Goal: Task Accomplishment & Management: Complete application form

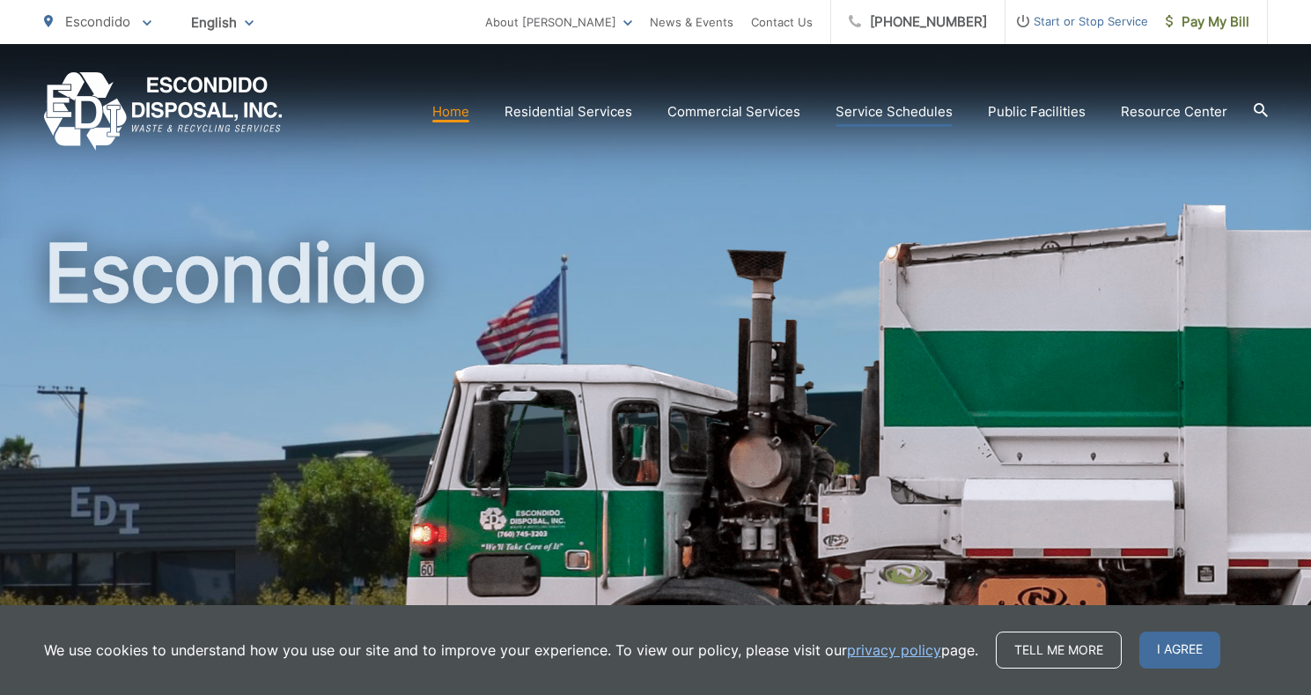
click at [871, 113] on link "Service Schedules" at bounding box center [893, 111] width 117 height 21
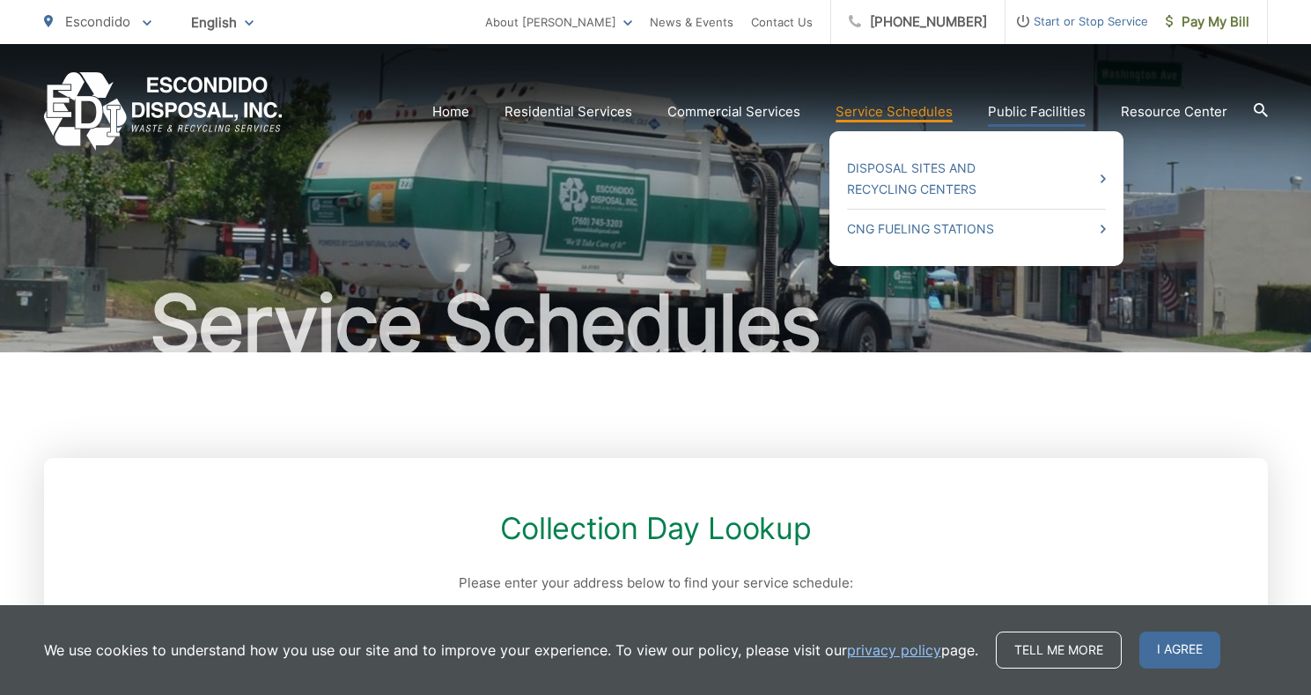
click at [1058, 110] on link "Public Facilities" at bounding box center [1037, 111] width 98 height 21
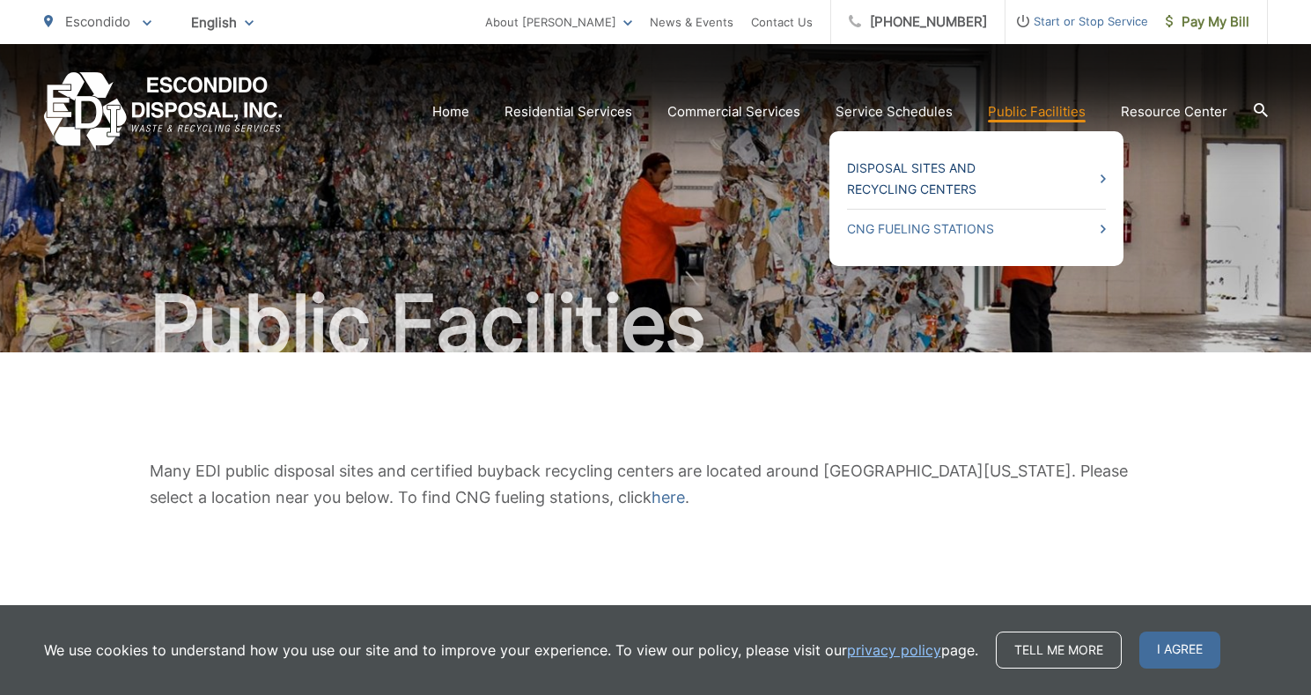
click at [952, 172] on link "Disposal Sites and Recycling Centers" at bounding box center [976, 179] width 259 height 42
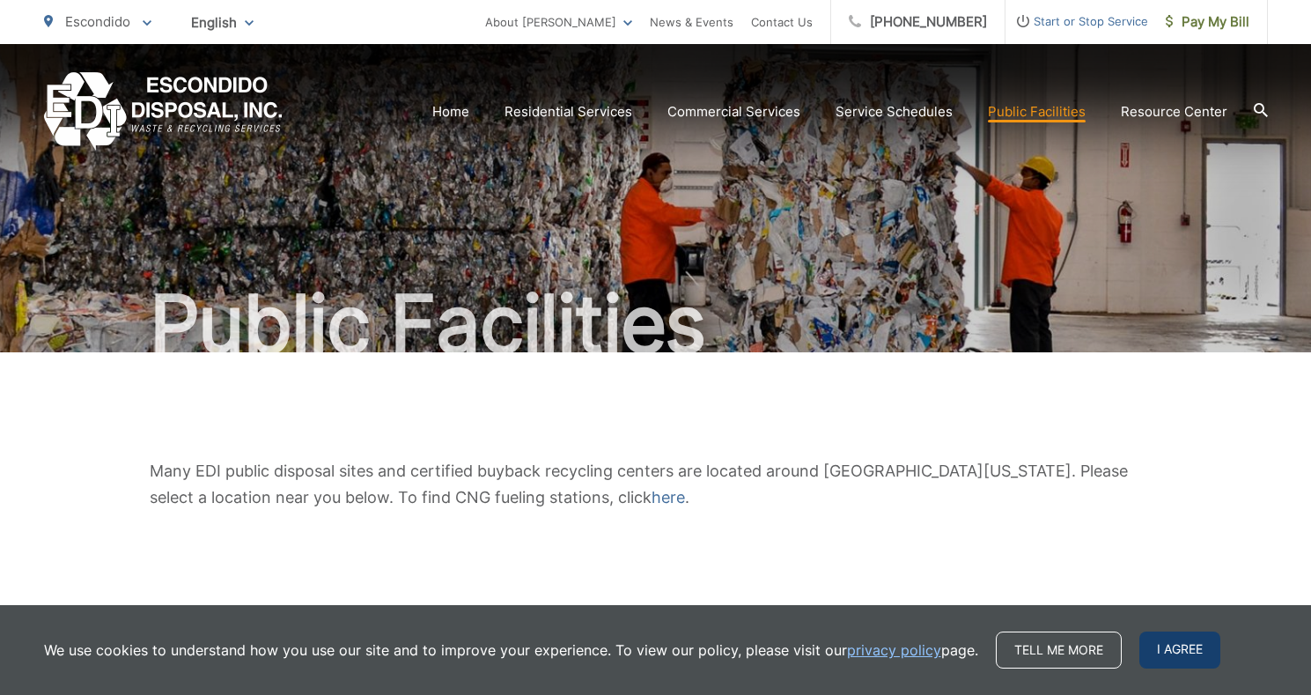
click at [1157, 644] on span "I agree" at bounding box center [1179, 649] width 81 height 37
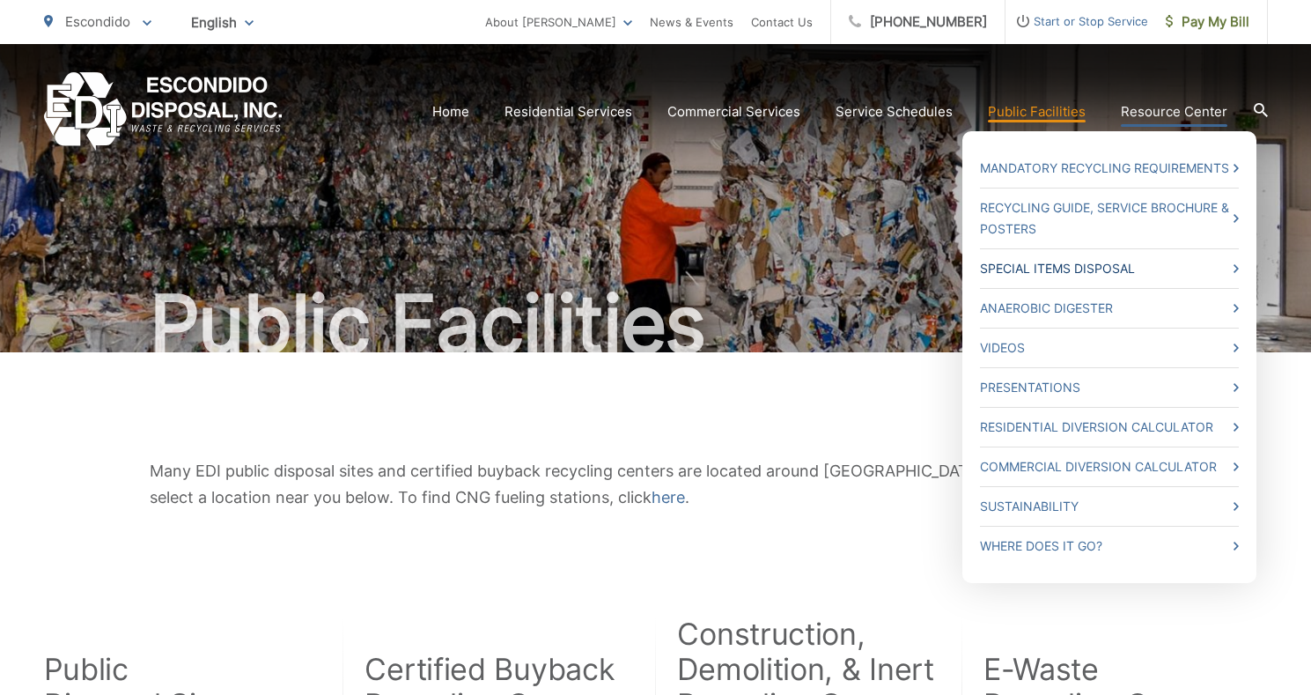
click at [1061, 260] on link "Special Items Disposal" at bounding box center [1109, 268] width 259 height 21
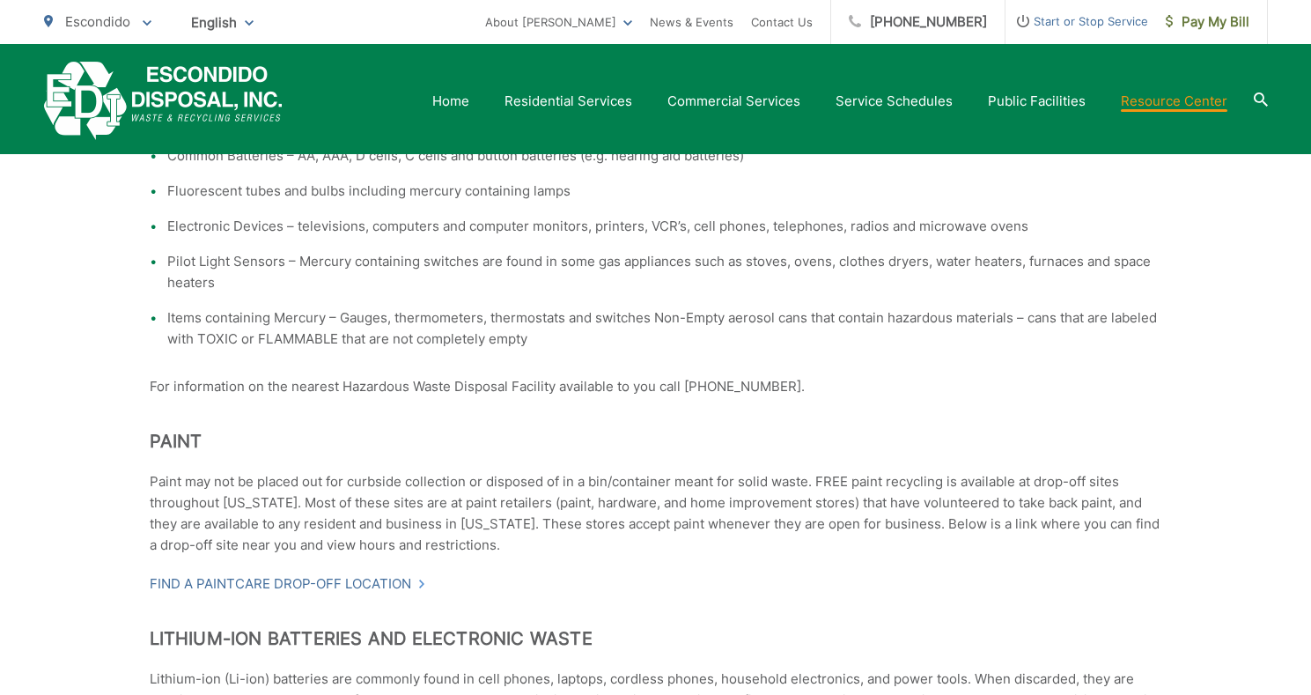
scroll to position [616, 0]
click at [315, 581] on link "Find a PaintCare drop-off location" at bounding box center [288, 581] width 276 height 21
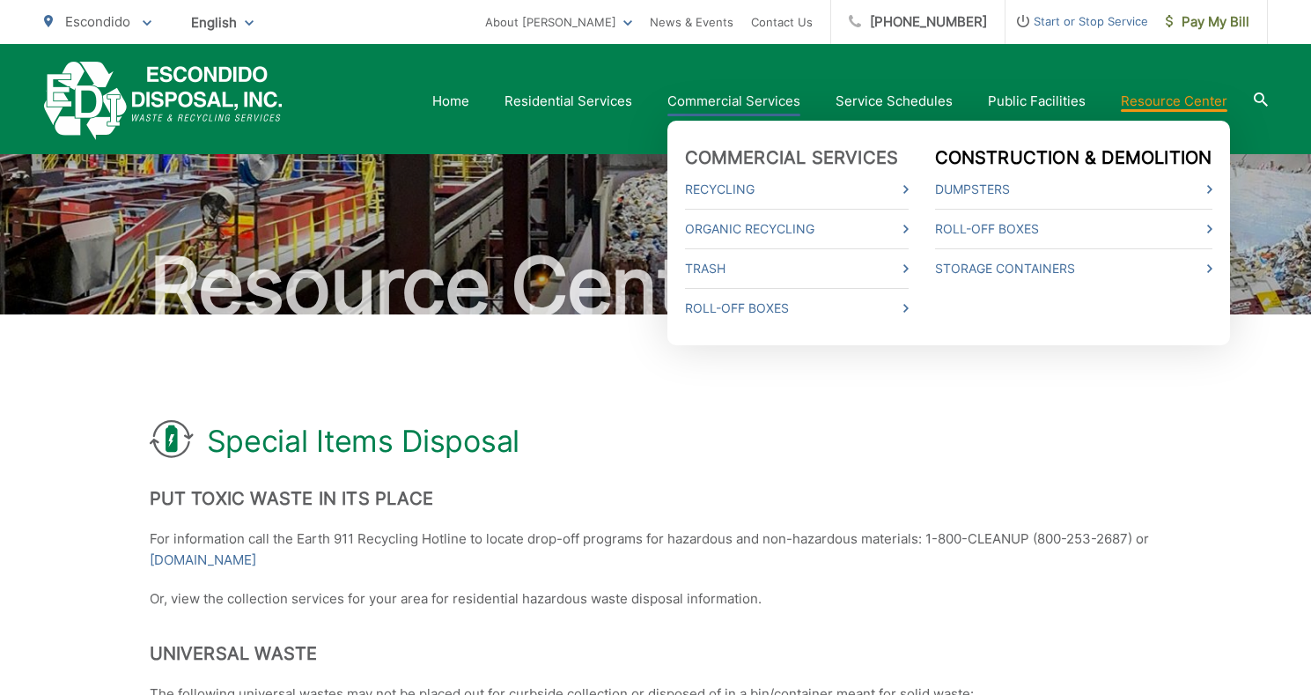
scroll to position [0, 0]
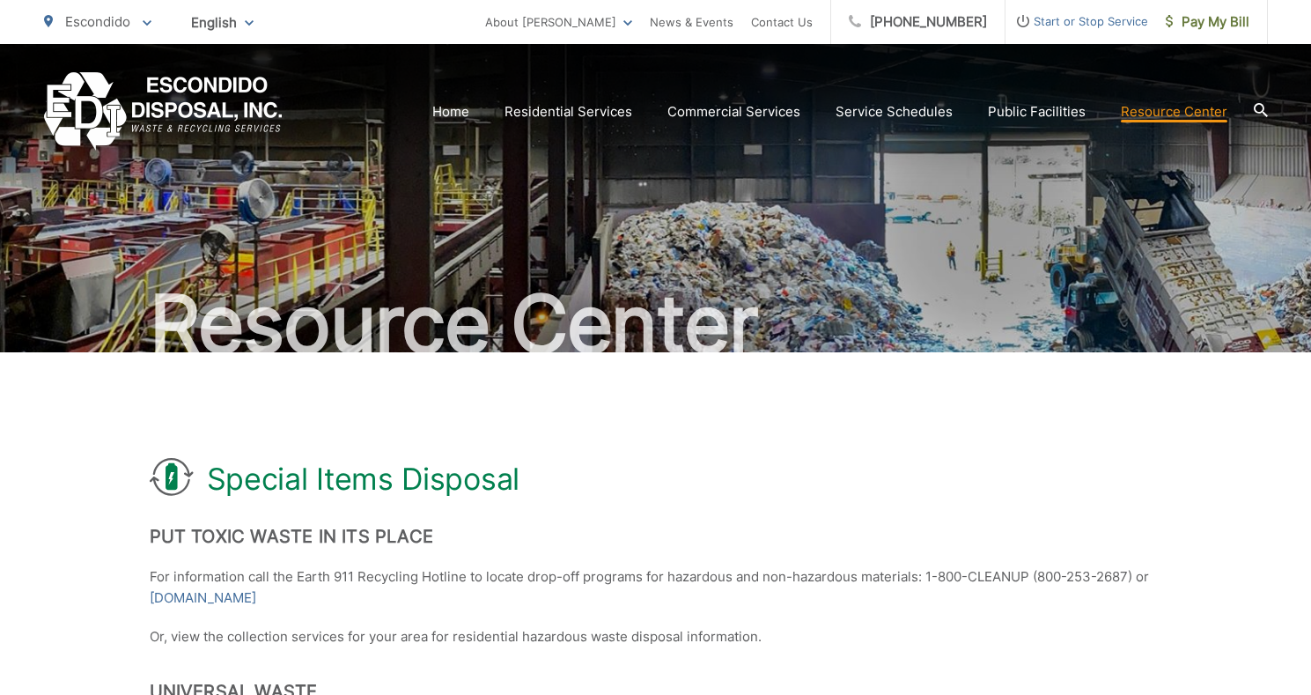
click at [1259, 109] on icon at bounding box center [1261, 110] width 14 height 14
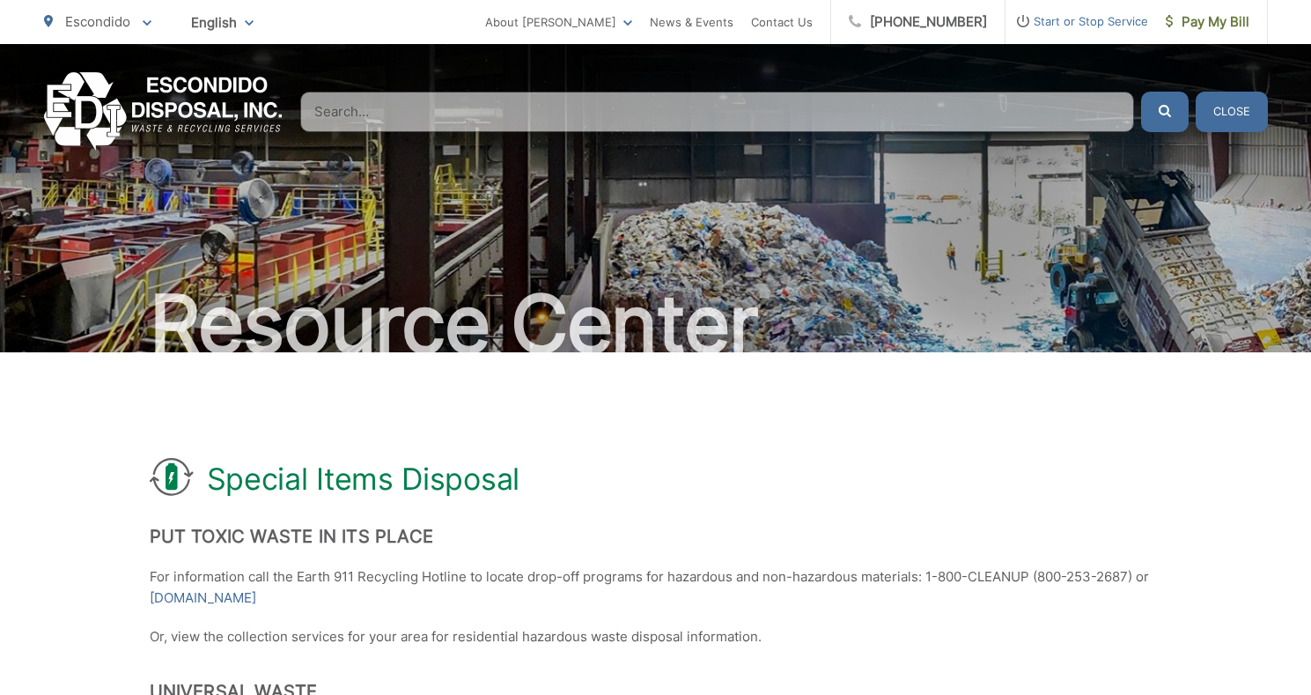
click at [1070, 126] on input "Search" at bounding box center [717, 112] width 834 height 40
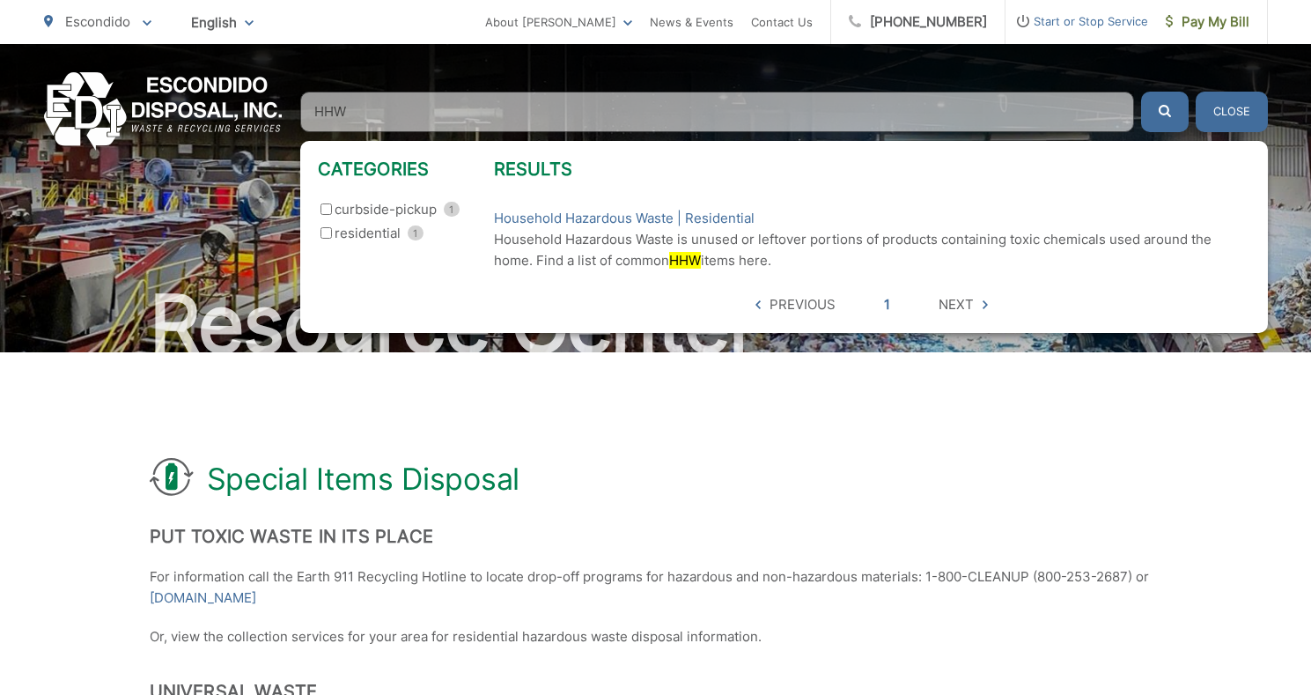
type input "HHW"
click at [1141, 92] on button "submit" at bounding box center [1165, 112] width 48 height 40
click at [649, 215] on link "Household Hazardous Waste | Residential" at bounding box center [624, 218] width 261 height 21
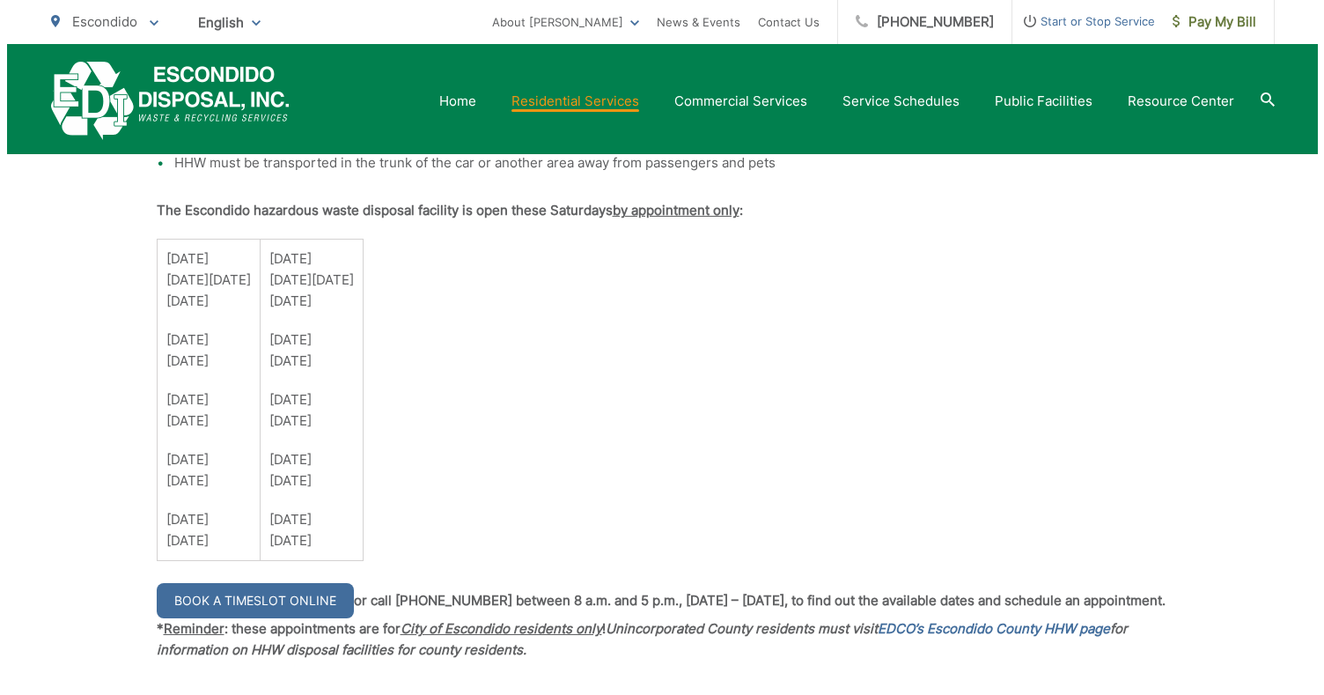
scroll to position [1320, 0]
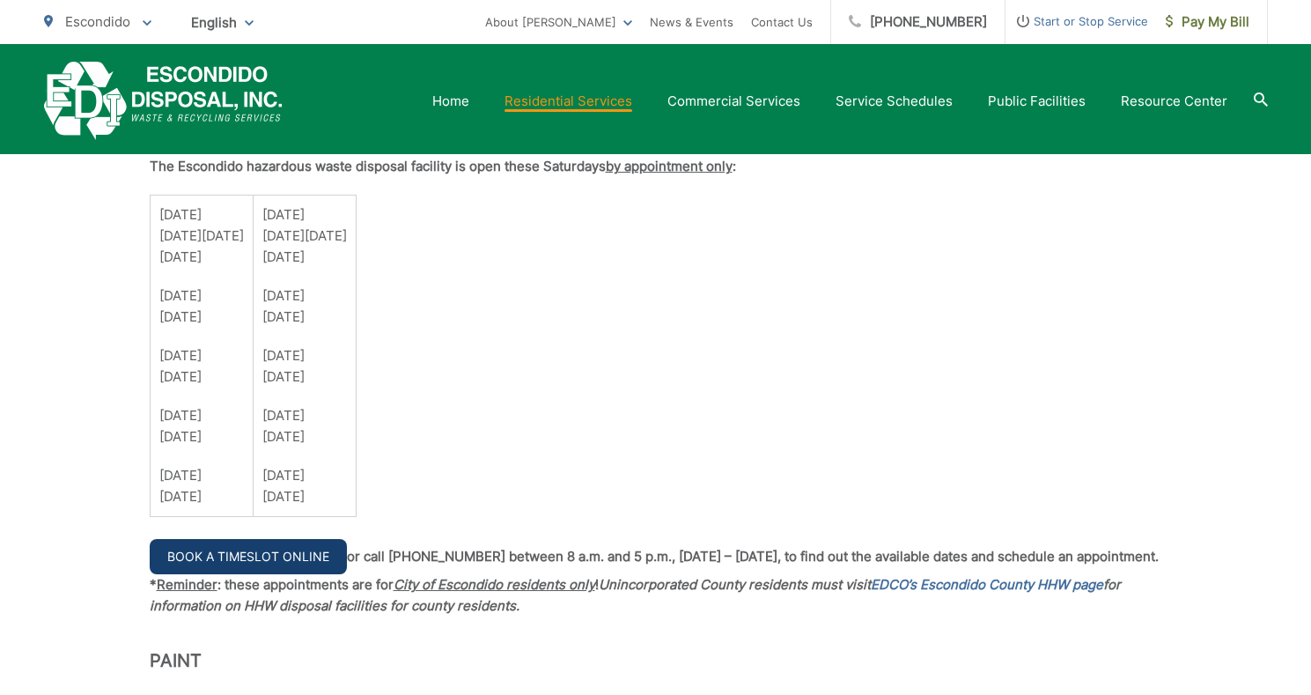
click at [283, 558] on link "Book a Timeslot Online" at bounding box center [248, 556] width 197 height 35
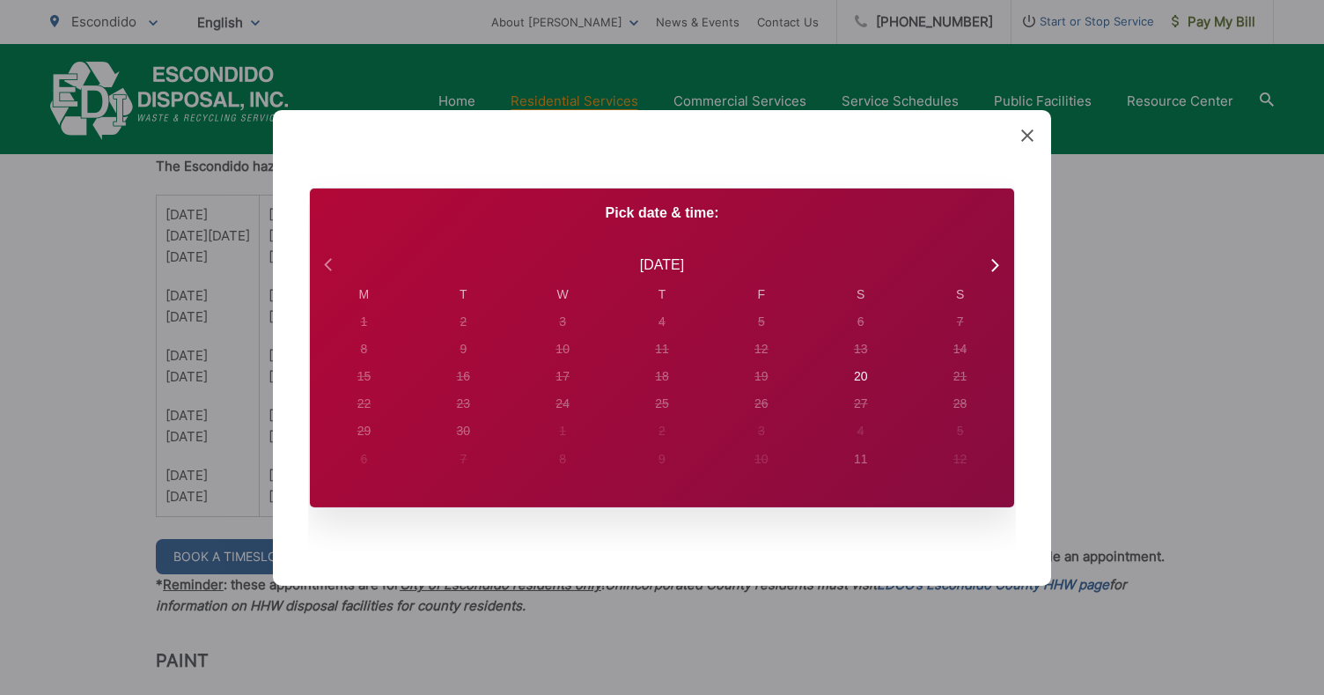
click at [320, 268] on icon at bounding box center [330, 264] width 23 height 23
click at [371, 331] on div "23" at bounding box center [364, 321] width 14 height 18
click at [992, 261] on icon at bounding box center [993, 264] width 23 height 23
click at [368, 331] on div "20" at bounding box center [364, 321] width 7 height 18
radio input "true"
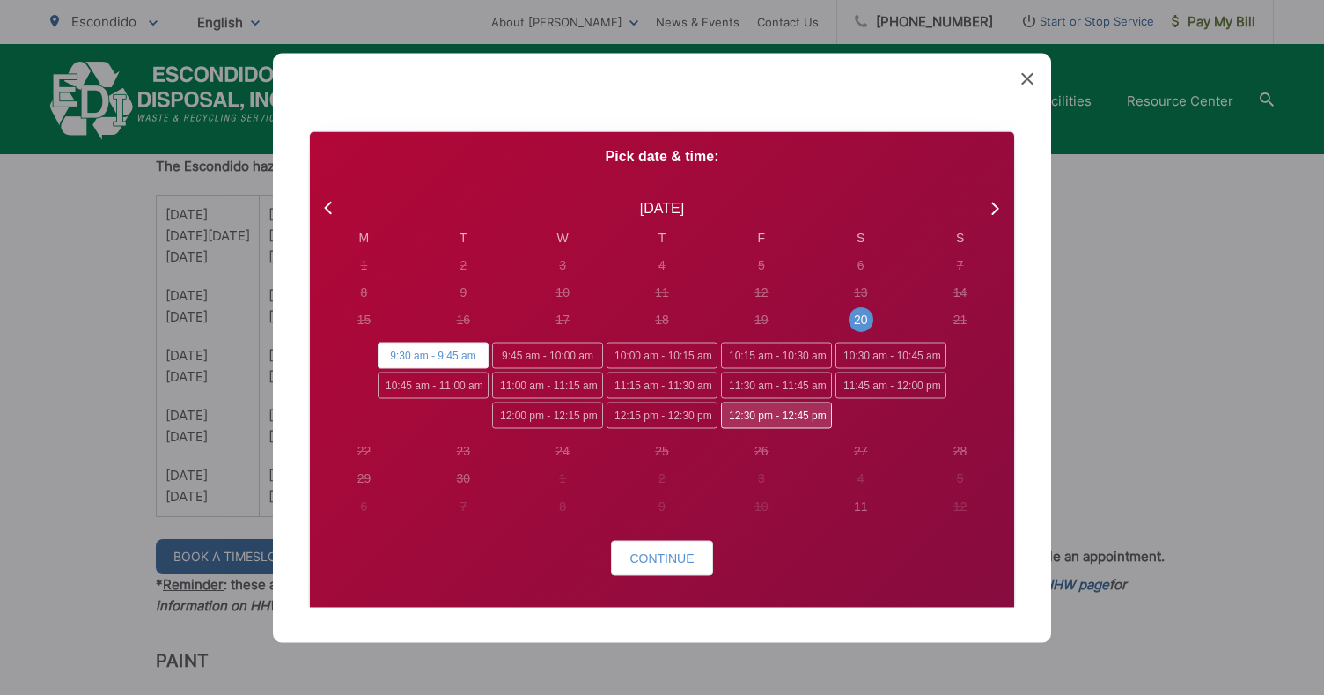
click at [762, 417] on span "12:30 pm - 12:45 pm" at bounding box center [776, 415] width 111 height 26
click at [732, 414] on input "12:30 pm - 12:45 pm" at bounding box center [726, 407] width 11 height 11
radio input "true"
radio input "false"
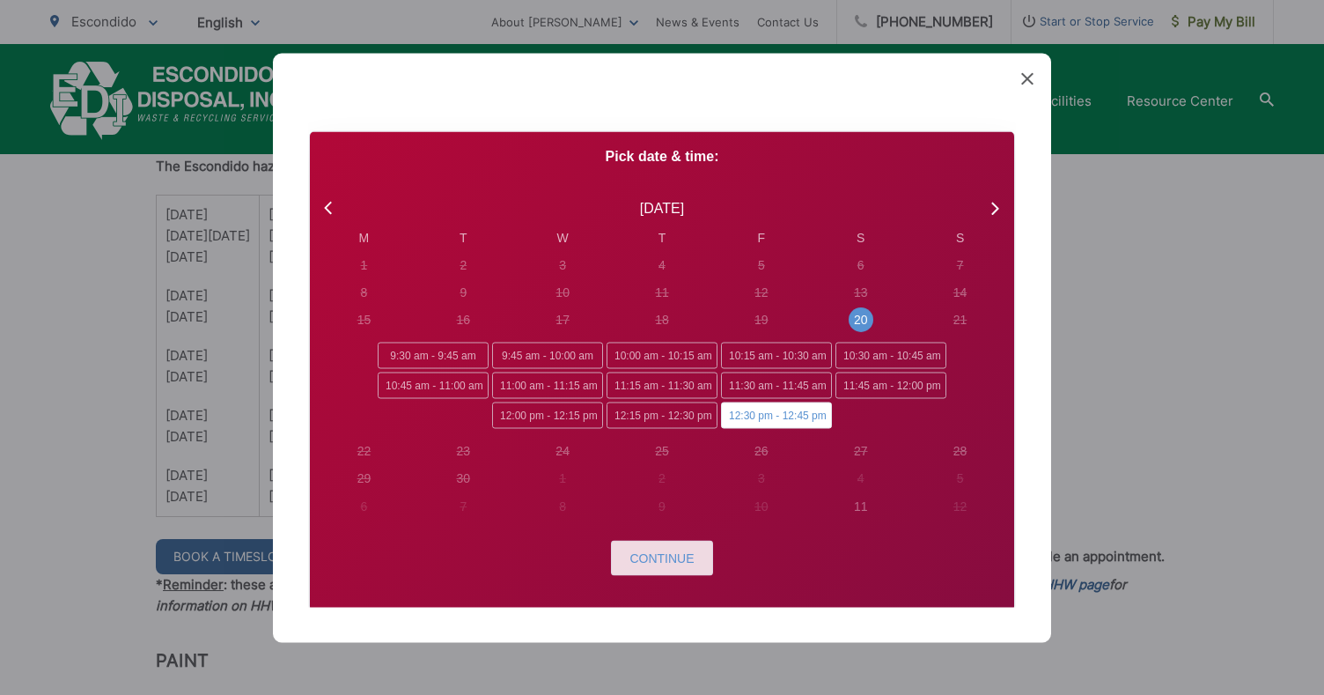
click at [661, 570] on button "Continue" at bounding box center [661, 557] width 101 height 35
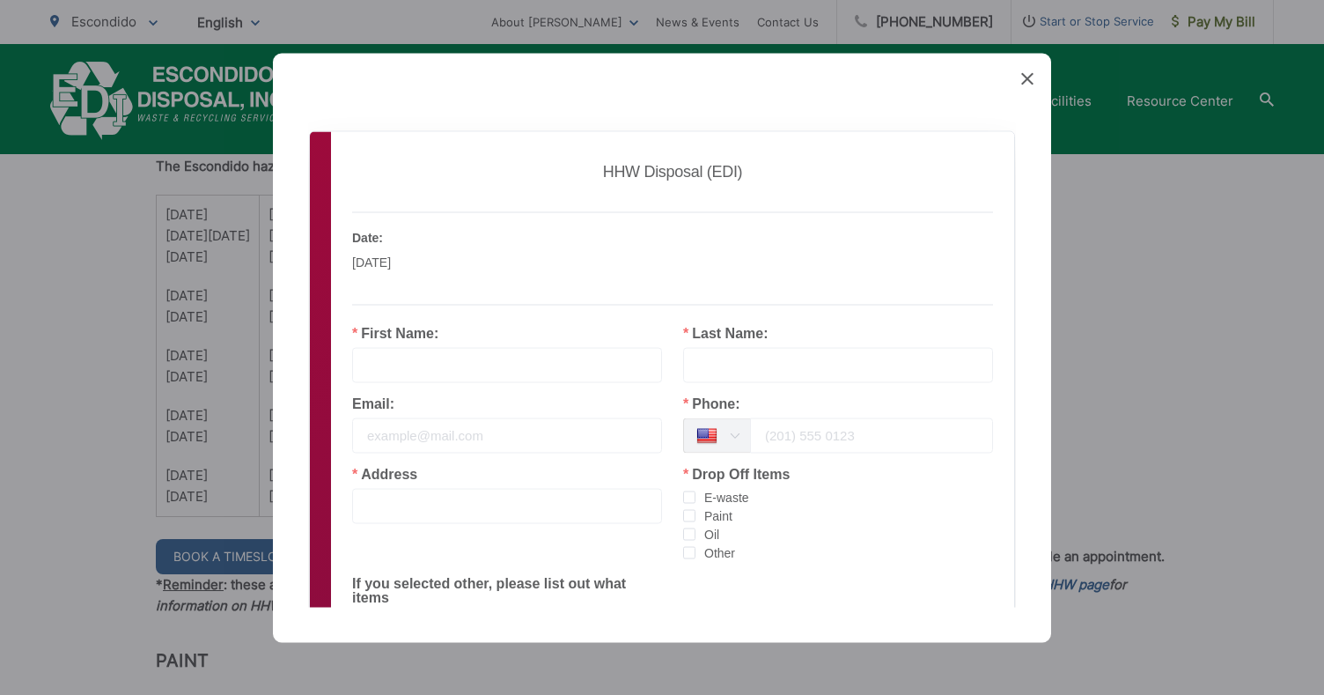
click at [405, 366] on input "text" at bounding box center [507, 364] width 310 height 35
type input "Jonathan"
type input "Penner"
type input "7605180022"
click at [451, 441] on input "email" at bounding box center [507, 434] width 310 height 35
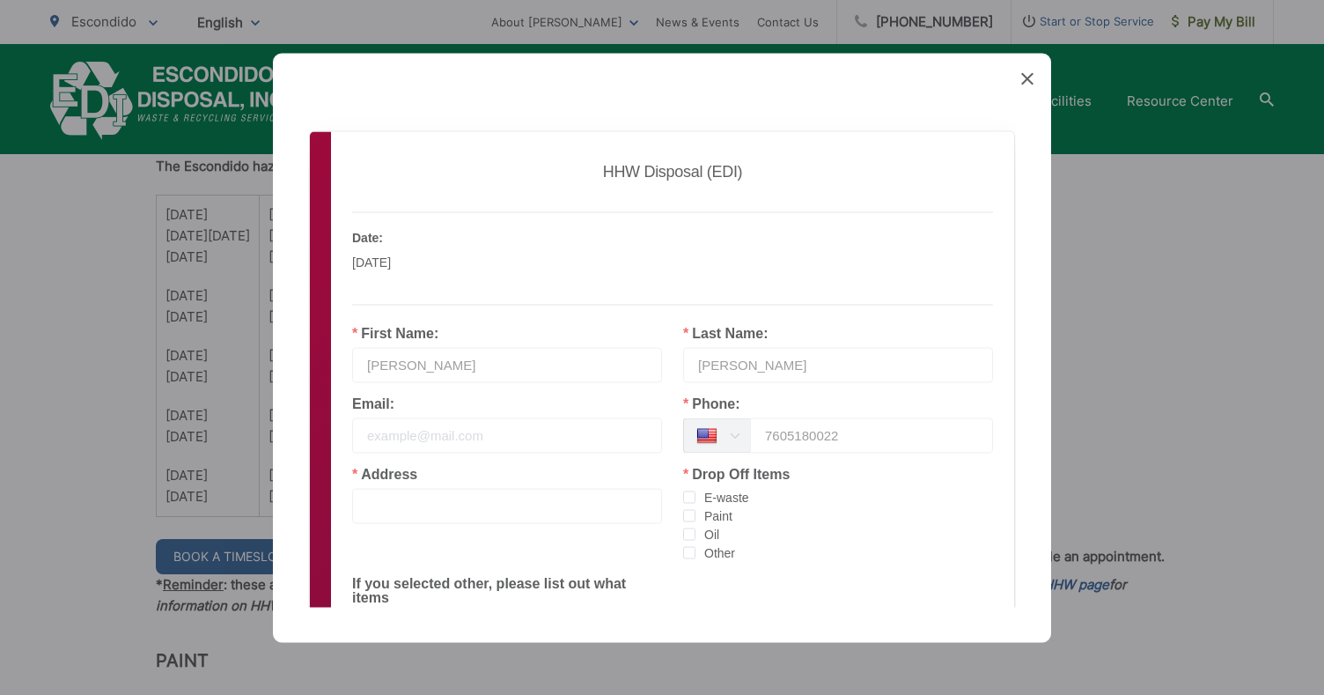
click at [508, 433] on input "email" at bounding box center [507, 434] width 310 height 35
type input "[EMAIL_ADDRESS][PERSON_NAME][DOMAIN_NAME]"
click at [683, 519] on span "checkbox-group" at bounding box center [689, 515] width 12 height 12
click at [695, 509] on input "Paint" at bounding box center [695, 509] width 0 height 0
click at [686, 560] on span "checkbox-group" at bounding box center [689, 553] width 12 height 14
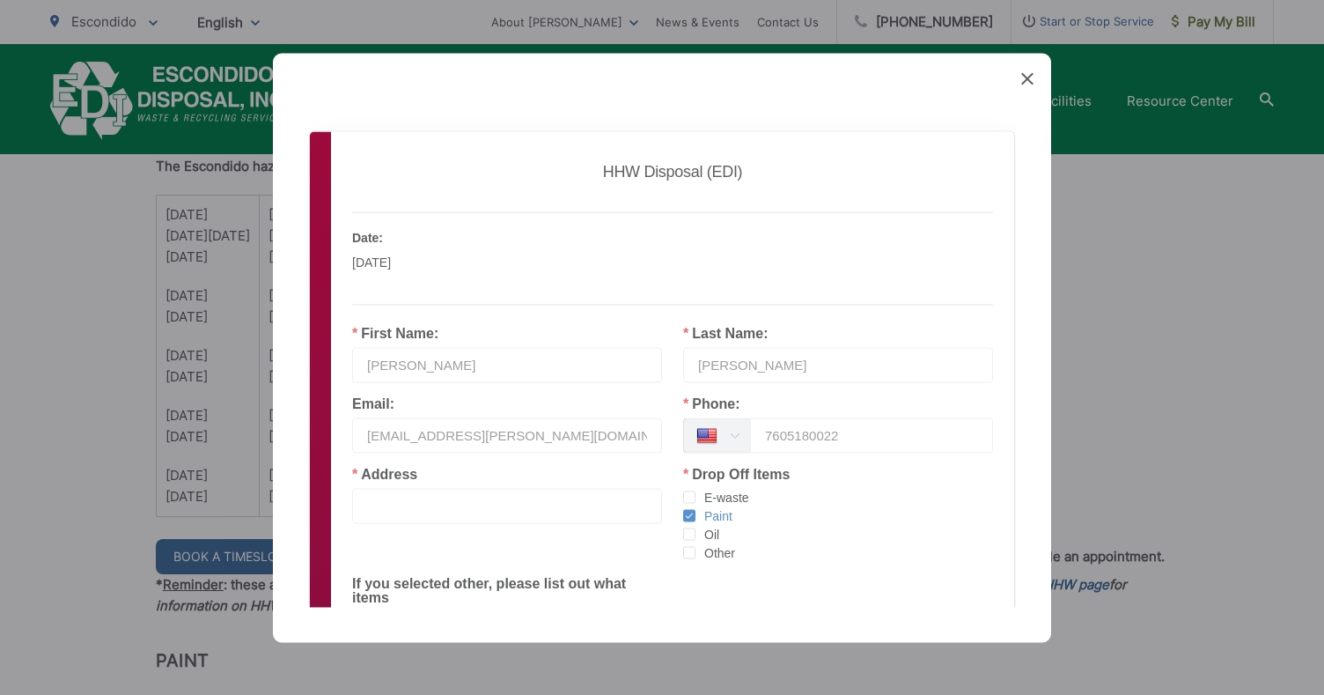
click at [695, 546] on input "Other" at bounding box center [695, 546] width 0 height 0
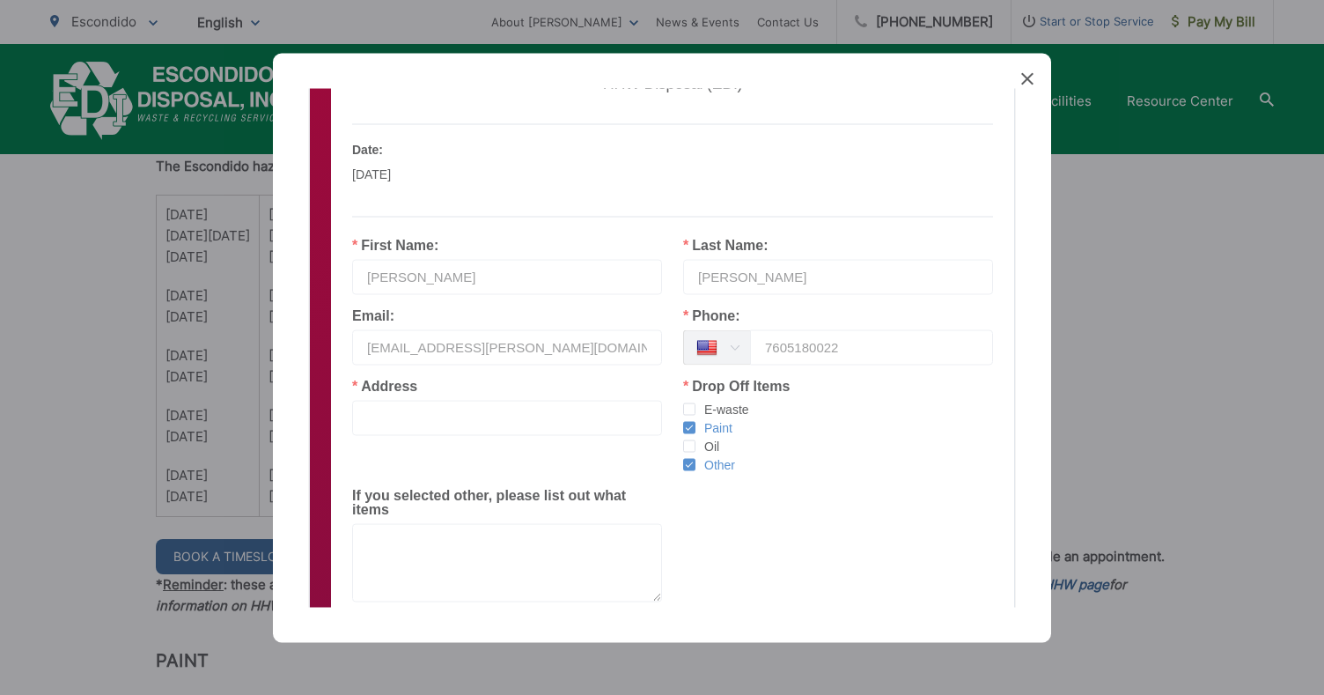
click at [482, 417] on input "text" at bounding box center [507, 417] width 310 height 35
type input "[STREET_ADDRESS]"
click at [486, 543] on textarea at bounding box center [507, 562] width 310 height 78
click at [451, 566] on textarea "Fertilizer, bucket labelled "yard chemicals" left by former yardcare company." at bounding box center [507, 562] width 310 height 78
type textarea "Fertilizer, bucket labelled "yard chemicals" left by former yardcare/landscape …"
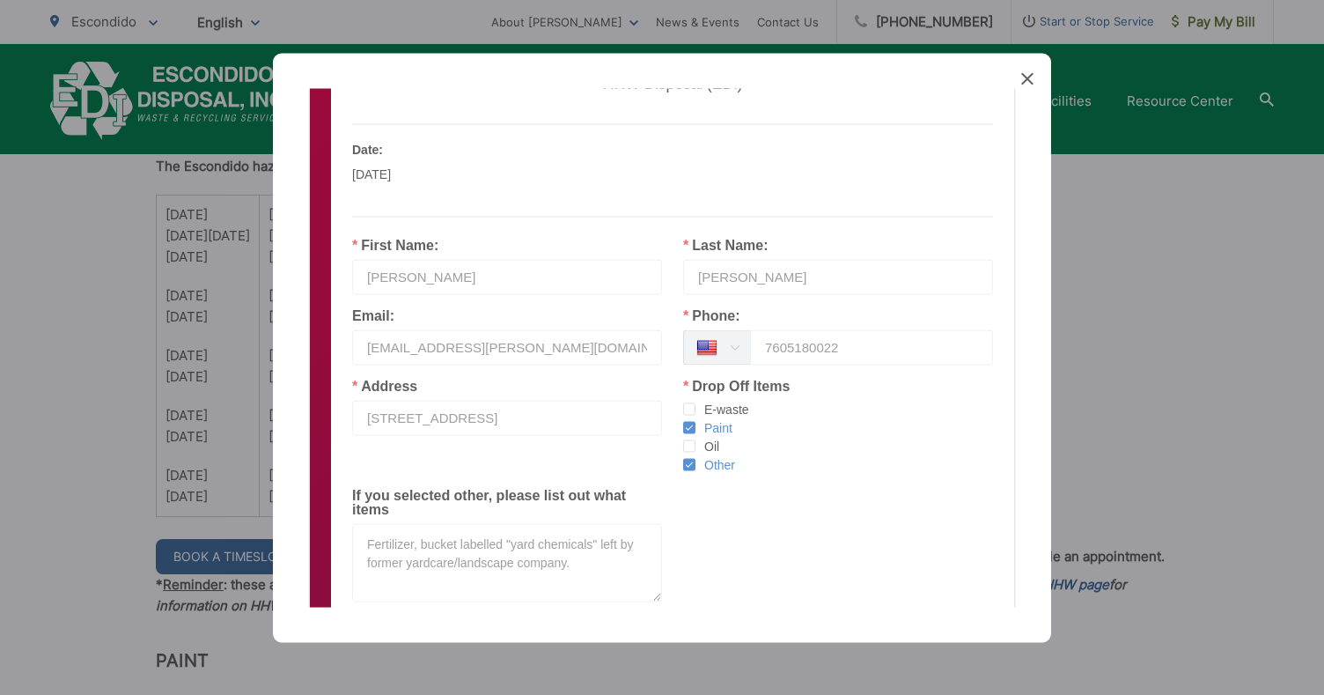
click at [742, 540] on div "Address 617 Ingleside Place Drop Off Items E-waste Paint Oil Other If you selec…" at bounding box center [672, 497] width 683 height 237
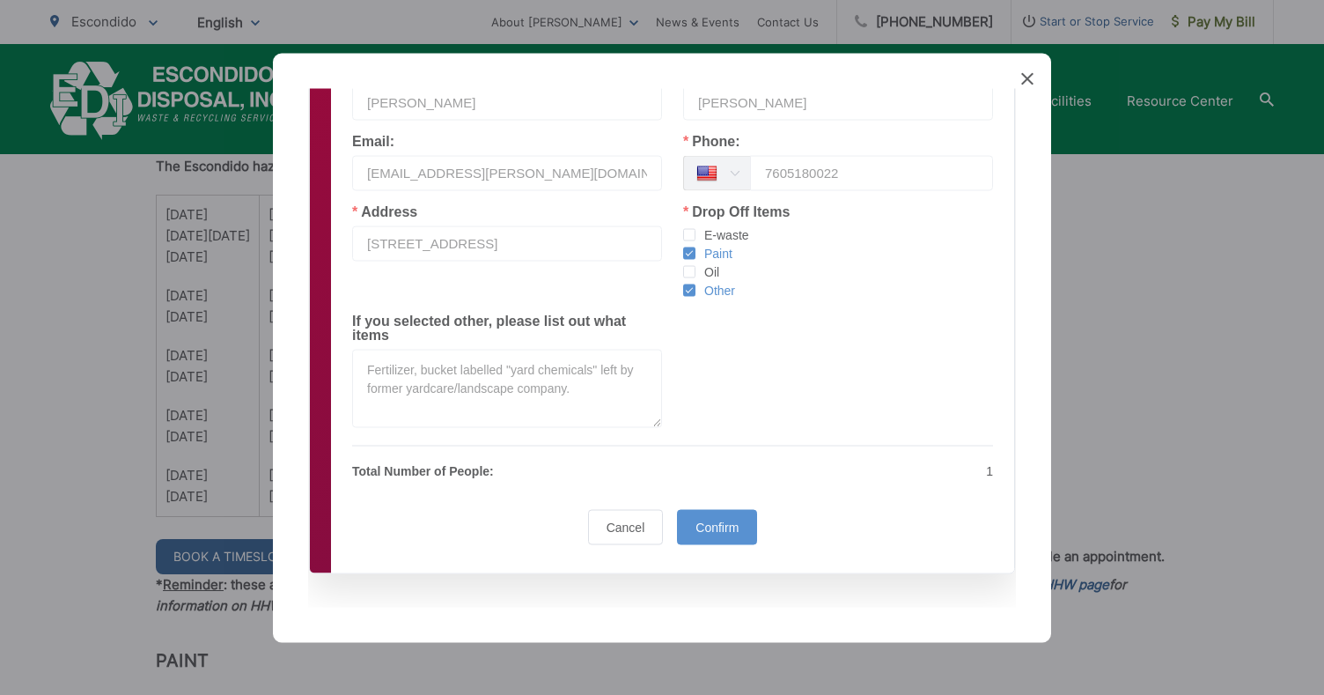
scroll to position [271, 0]
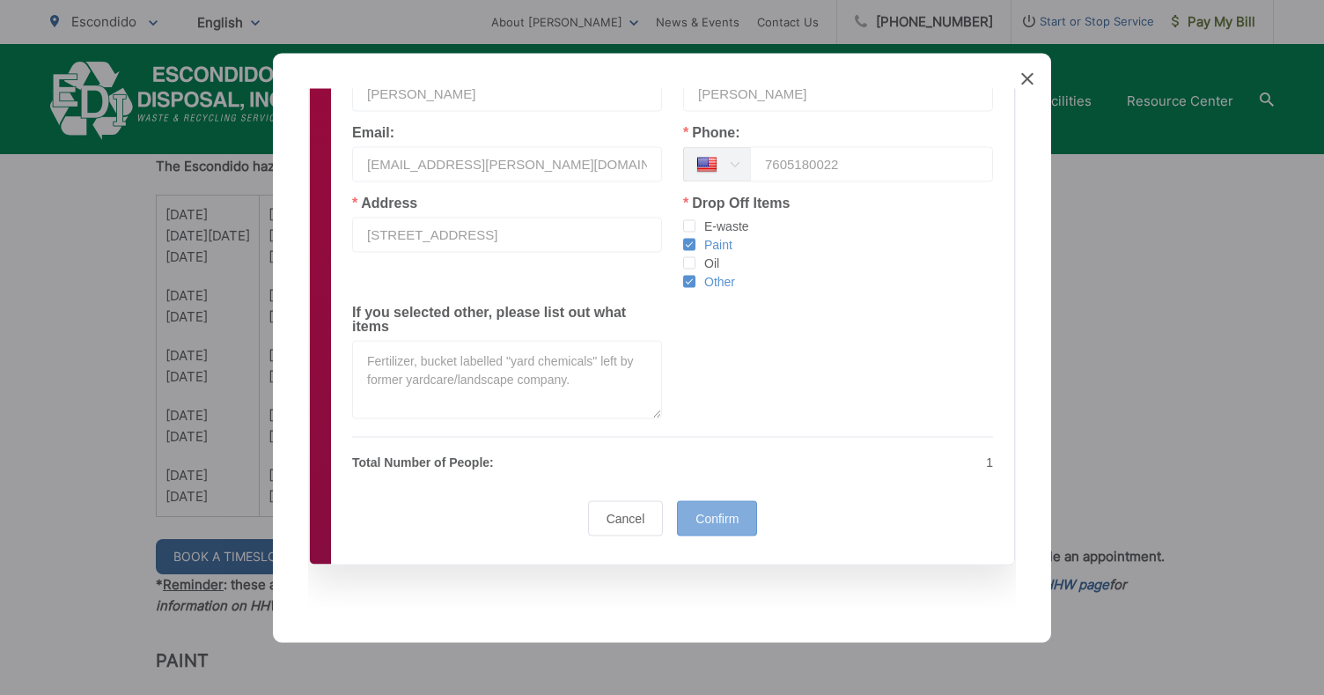
click at [708, 514] on span "Confirm" at bounding box center [716, 518] width 43 height 14
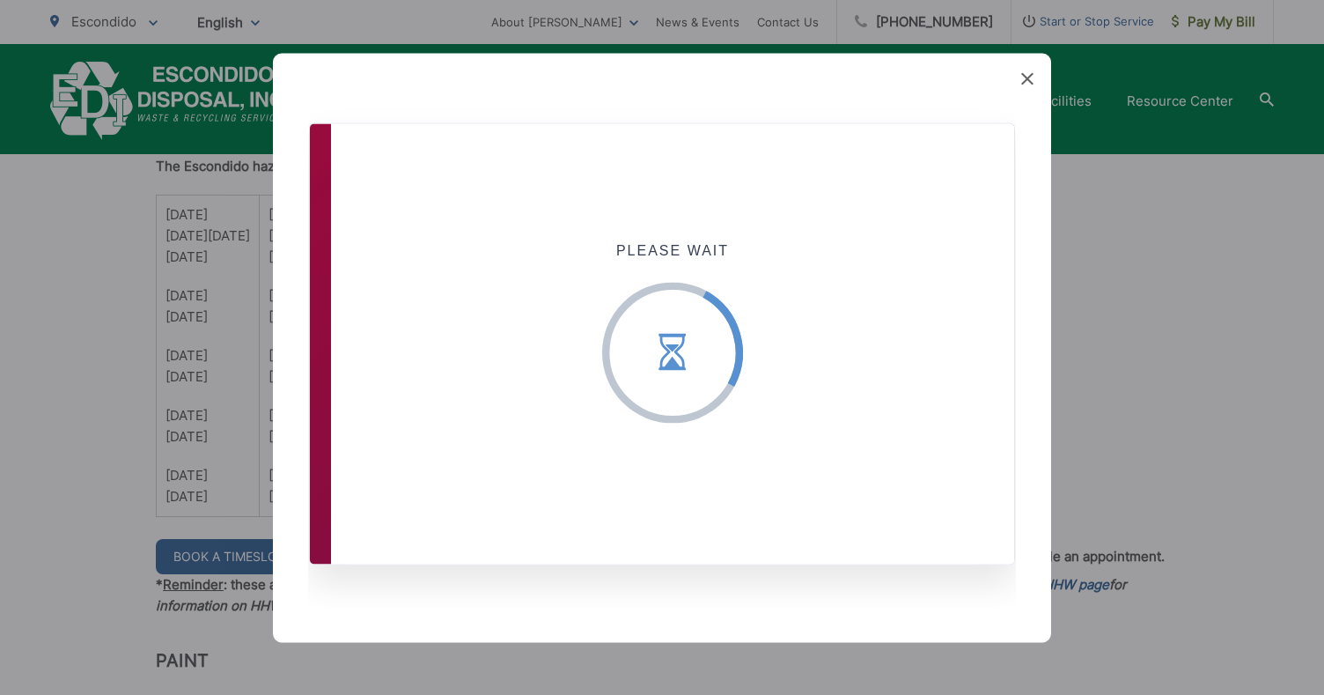
scroll to position [0, 0]
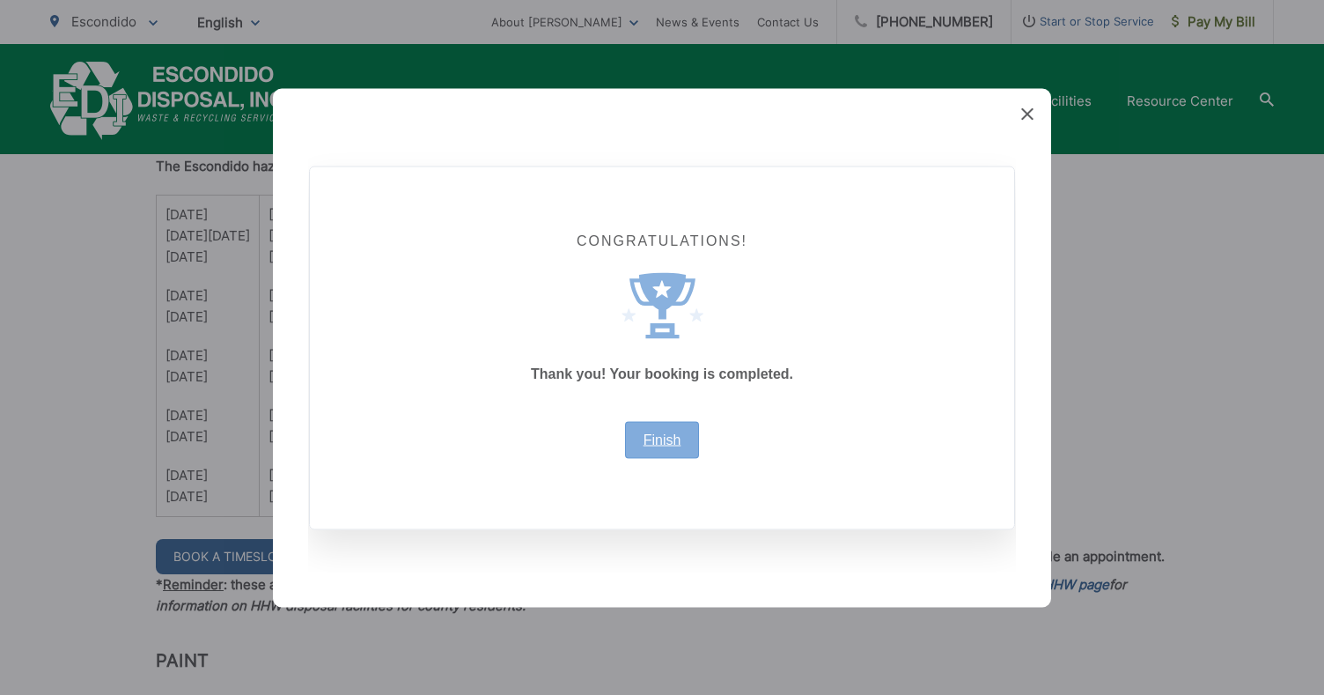
click at [676, 434] on link "Finish" at bounding box center [662, 439] width 38 height 14
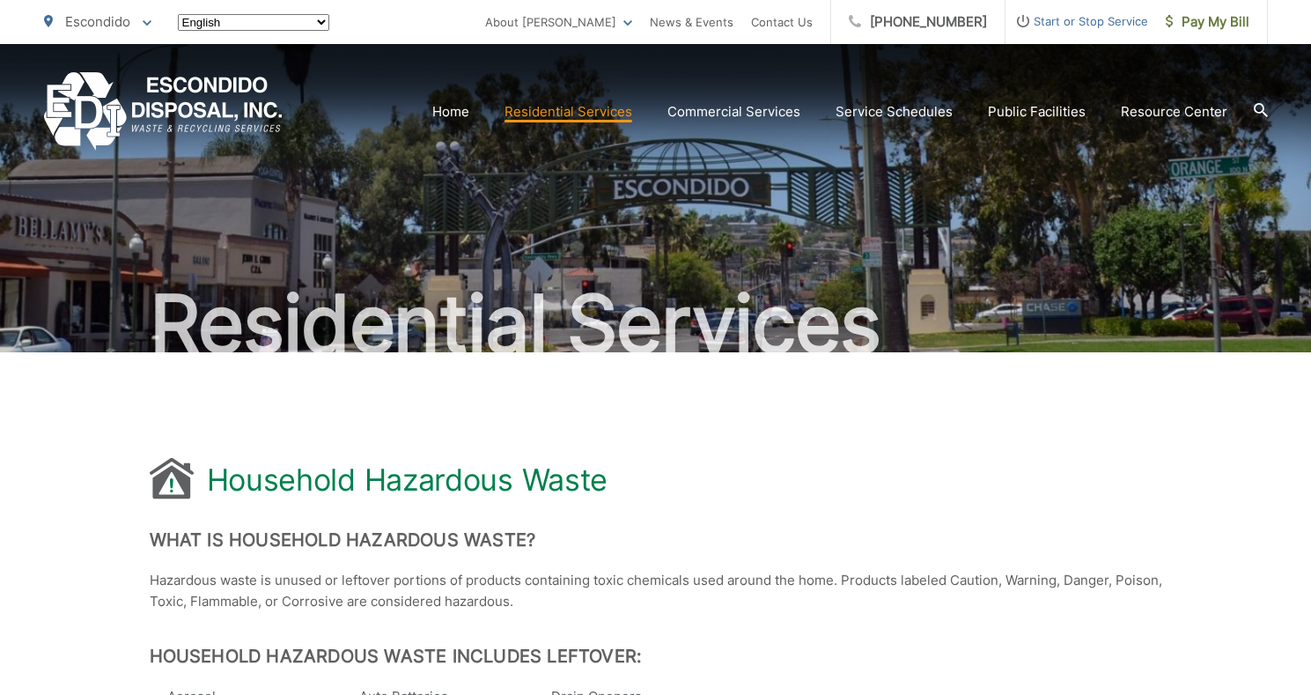
scroll to position [1320, 0]
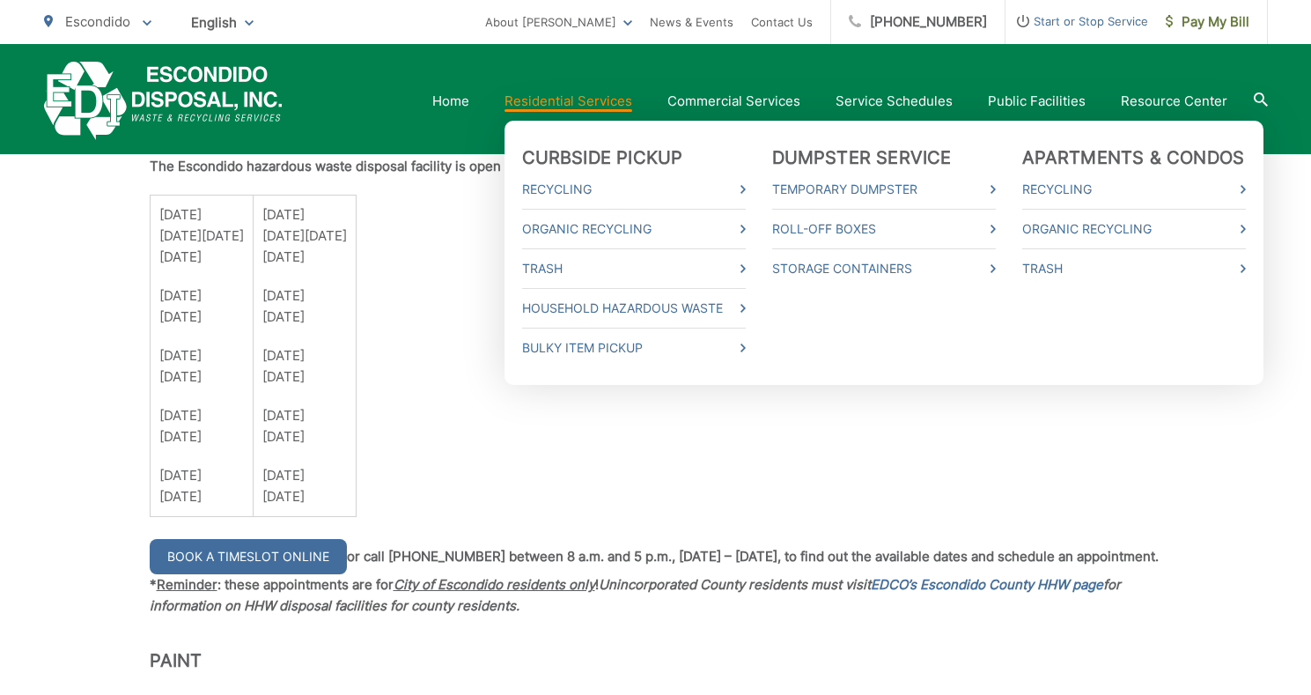
click at [580, 108] on link "Residential Services" at bounding box center [568, 101] width 128 height 21
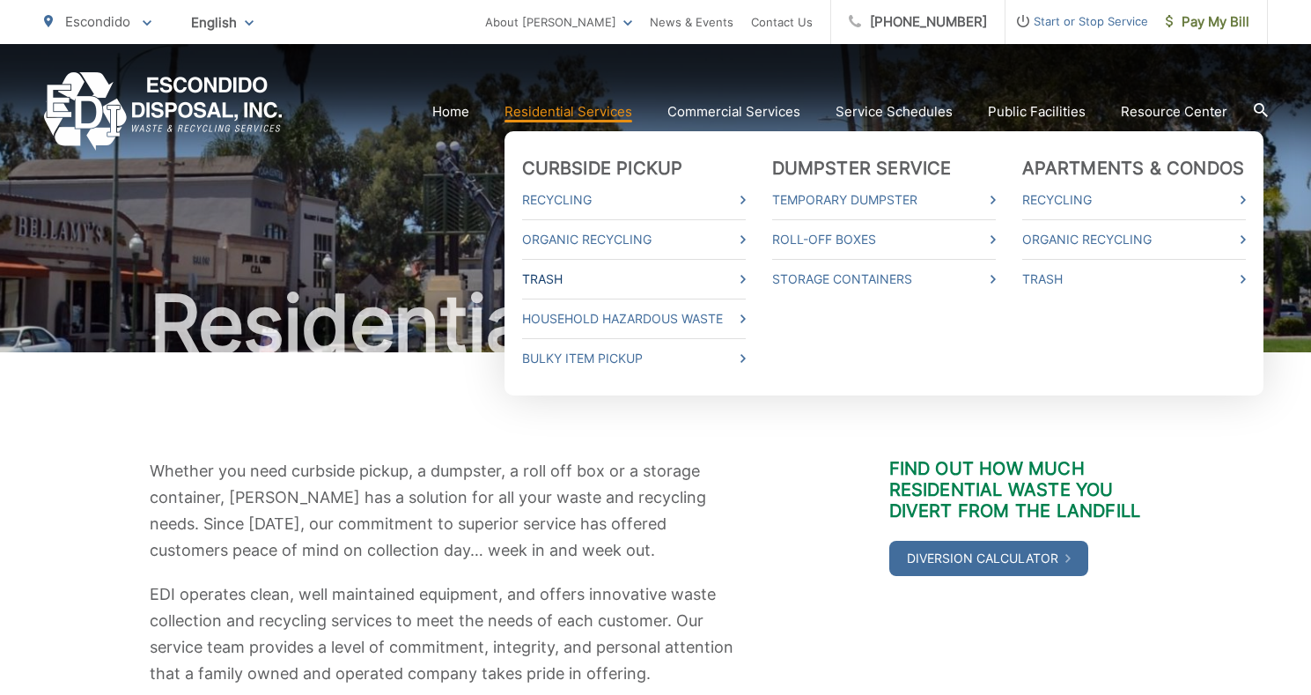
click at [568, 278] on link "Trash" at bounding box center [634, 278] width 224 height 21
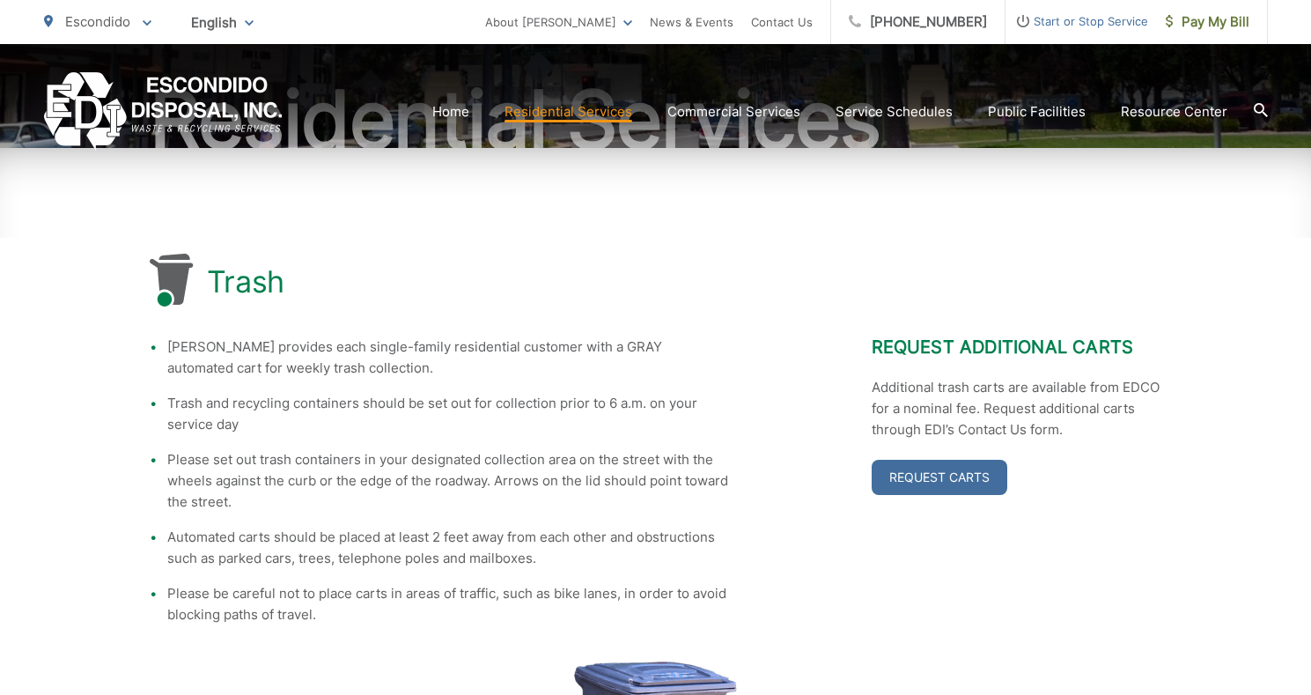
scroll to position [305, 0]
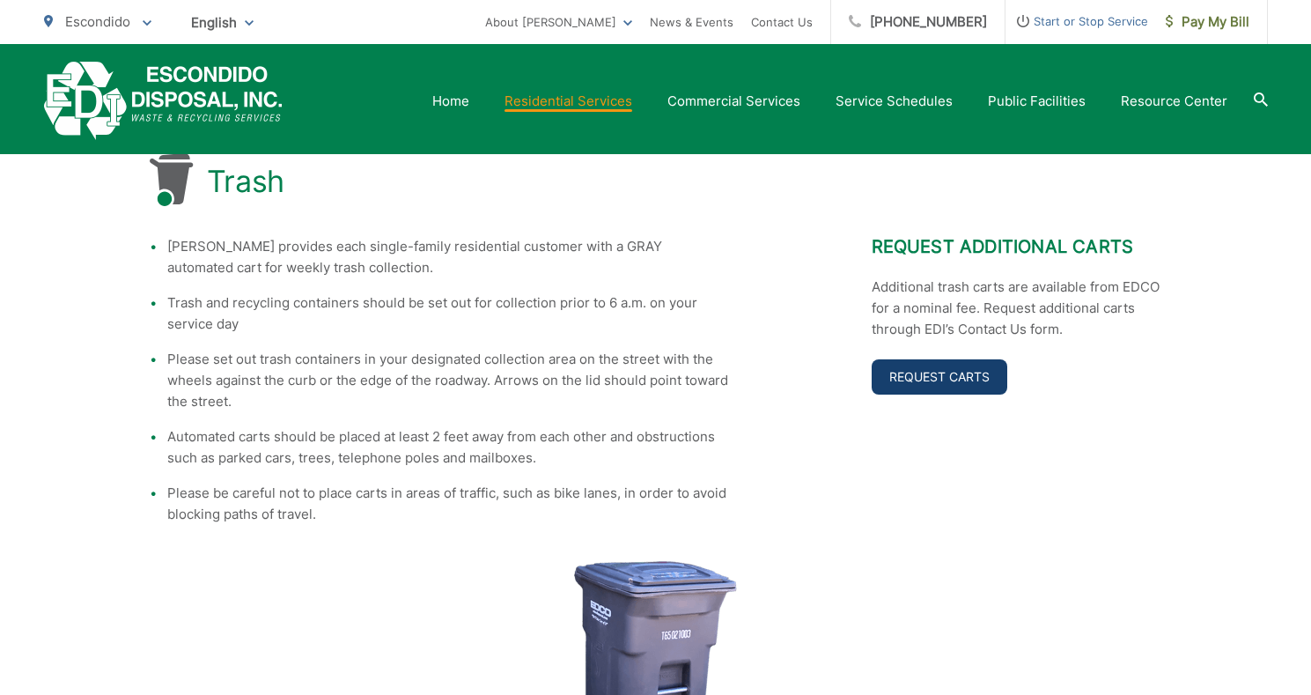
click at [939, 380] on link "Request Carts" at bounding box center [939, 376] width 136 height 35
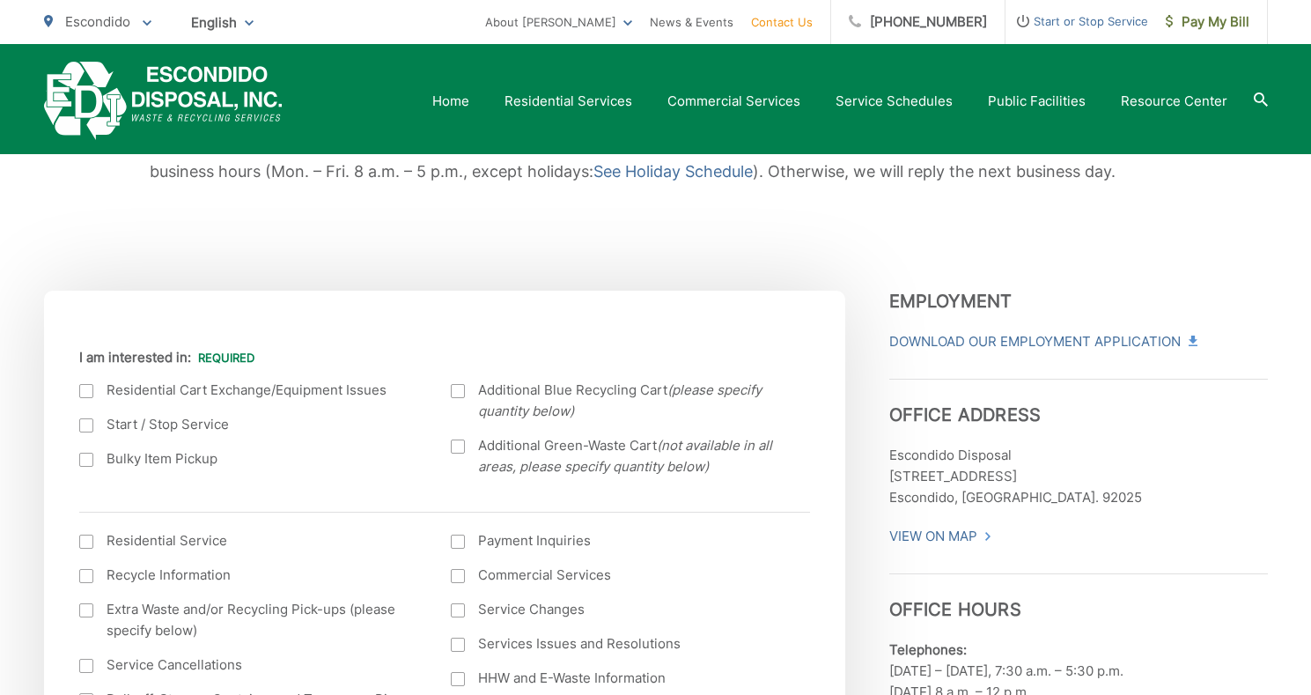
scroll to position [264, 0]
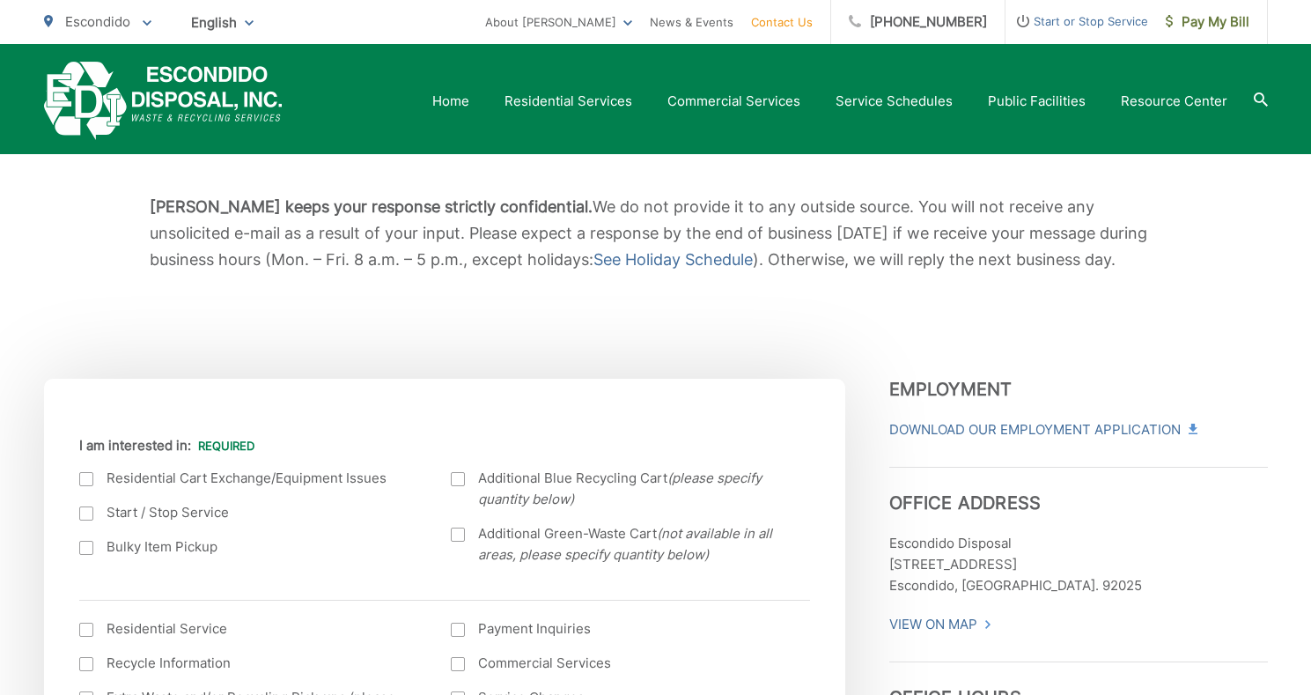
click at [79, 472] on div at bounding box center [86, 479] width 14 height 14
click at [0, 0] on input "I am interested in:" at bounding box center [0, 0] width 0 height 0
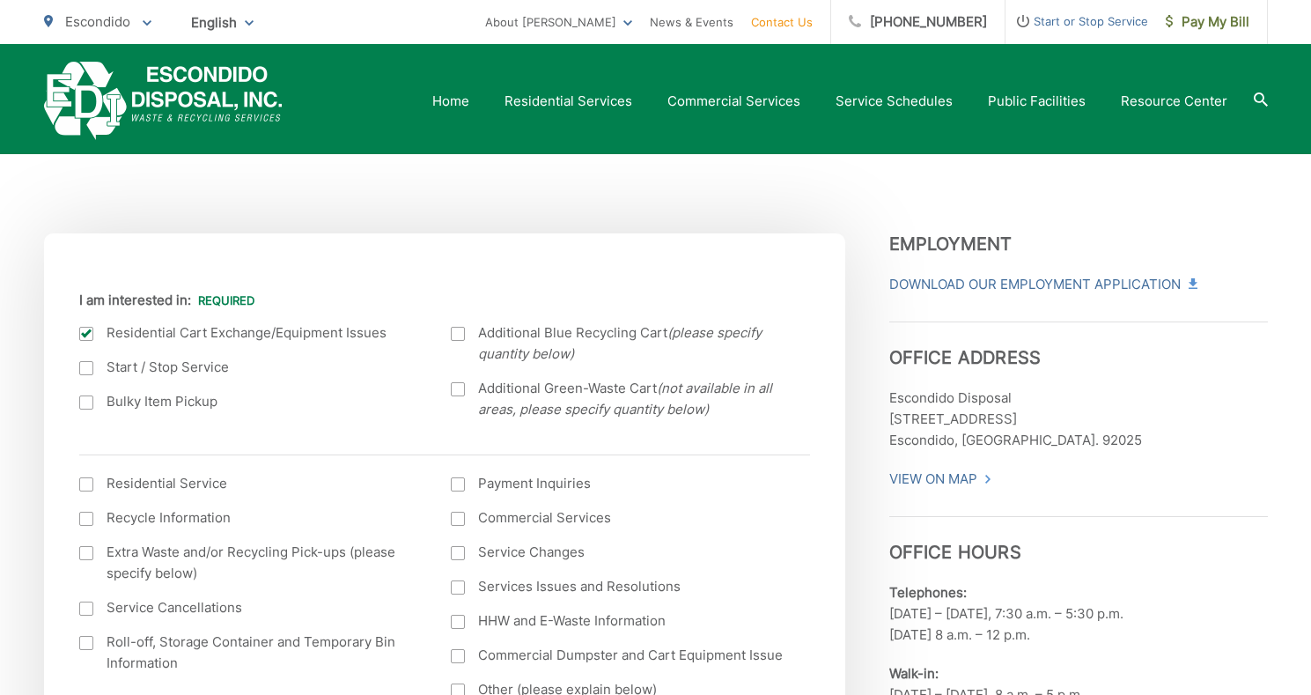
scroll to position [440, 0]
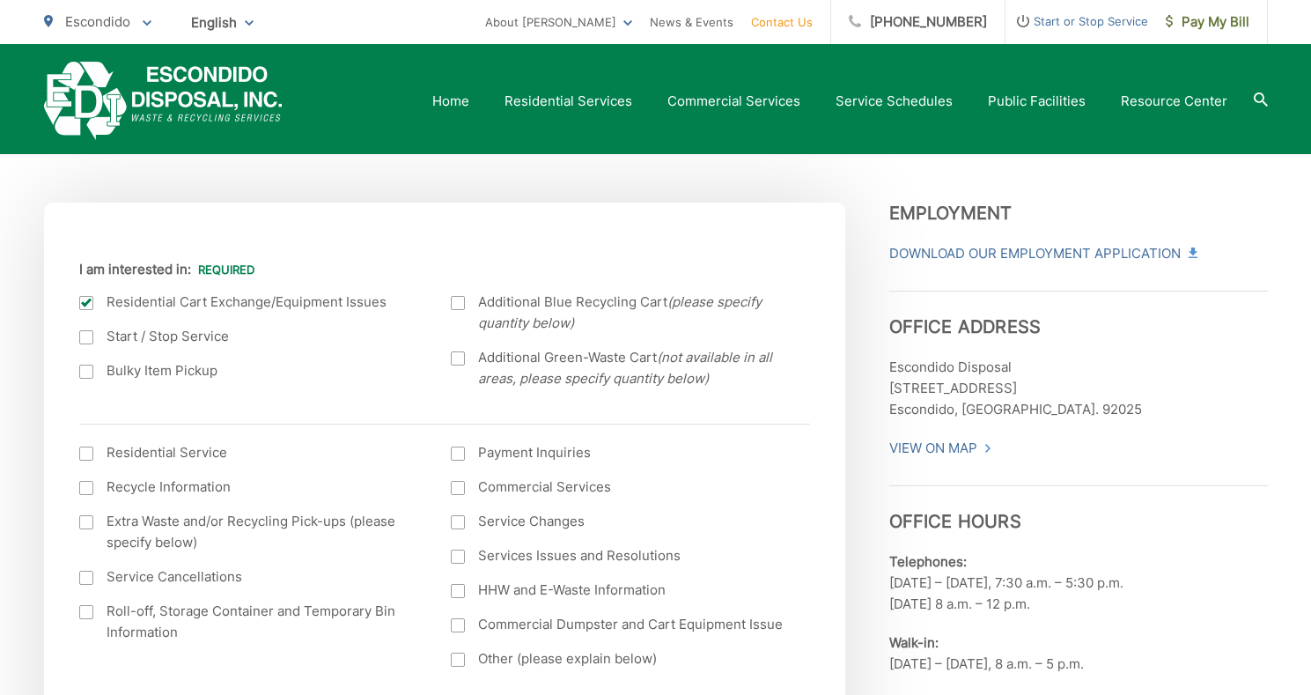
click at [90, 455] on div at bounding box center [86, 453] width 14 height 14
click at [0, 0] on input "I am interested in: (continued) *" at bounding box center [0, 0] width 0 height 0
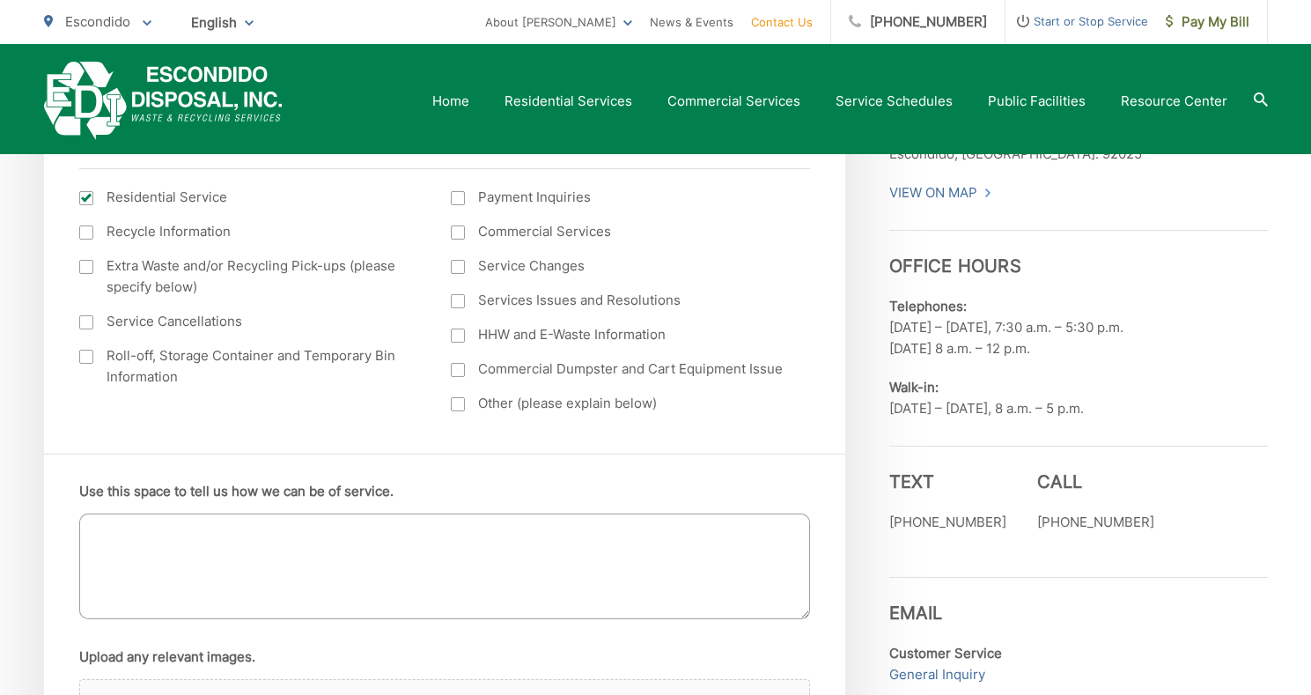
scroll to position [704, 0]
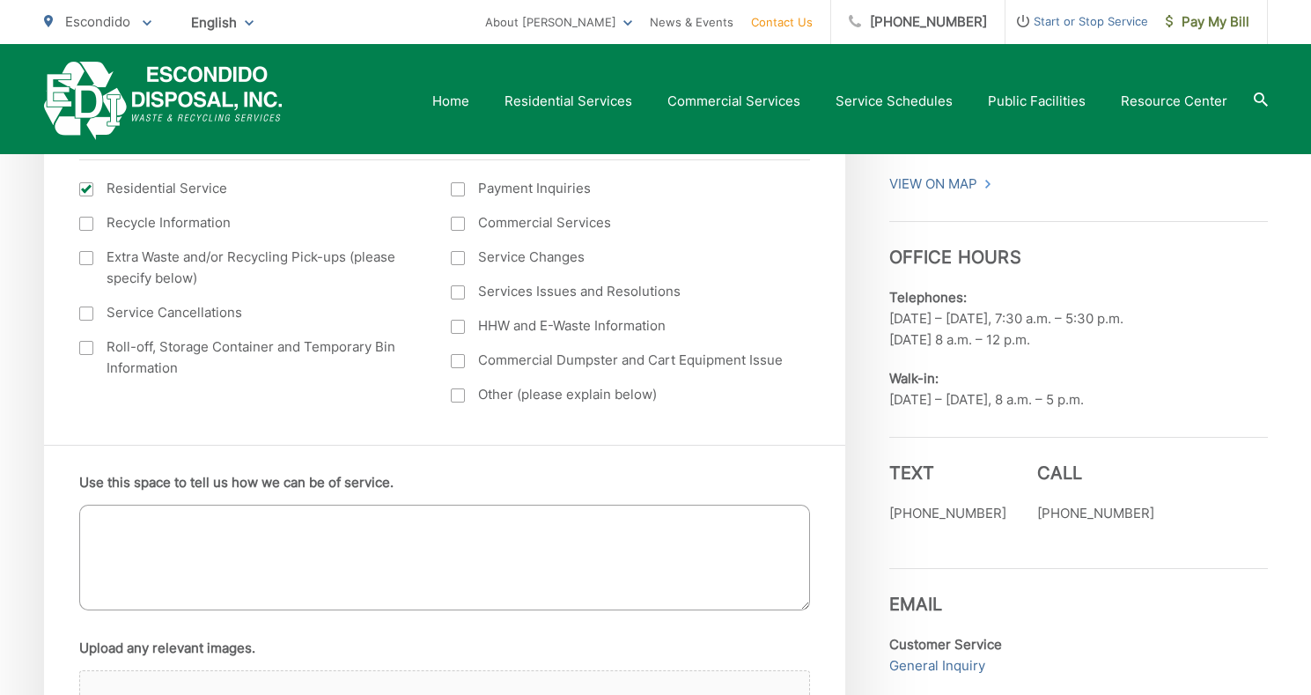
click at [325, 546] on textarea "Use this space to tell us how we can be of service." at bounding box center [444, 557] width 731 height 106
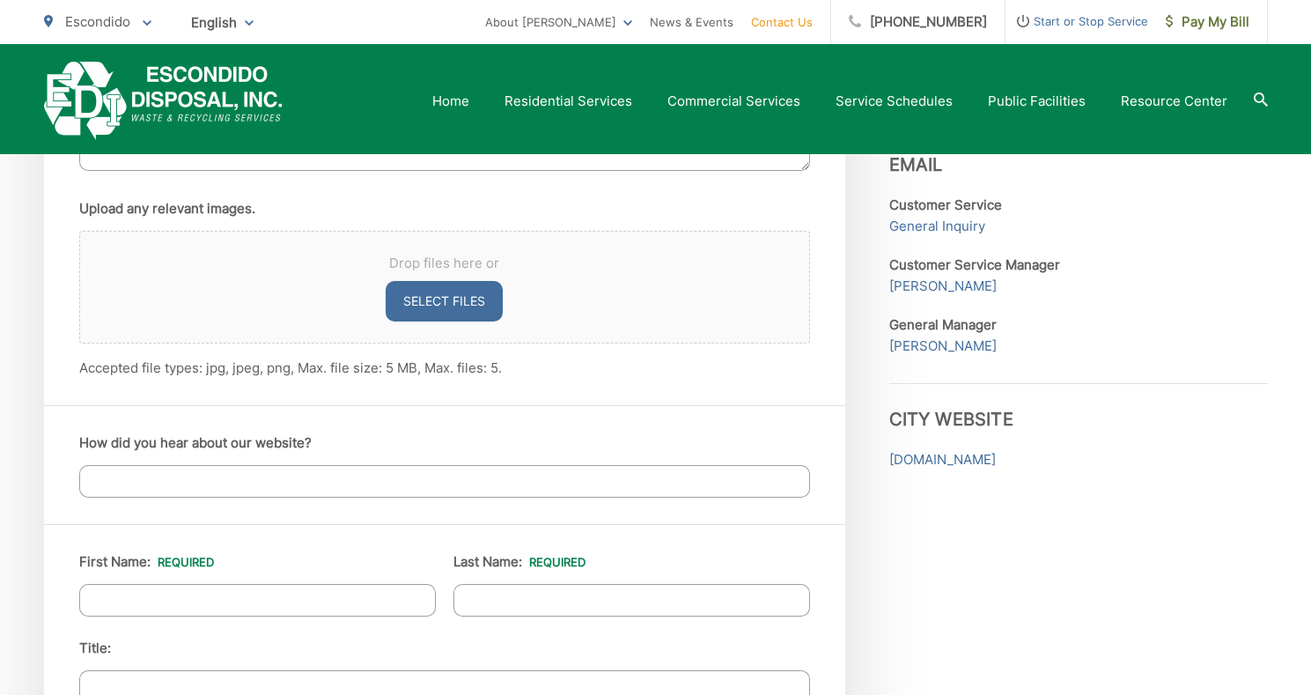
scroll to position [1144, 0]
type textarea "Hi, Our regular grey trash can is so worn at the bottom that you can see throug…"
click at [170, 473] on input "How did you hear about our website?" at bounding box center [444, 480] width 731 height 33
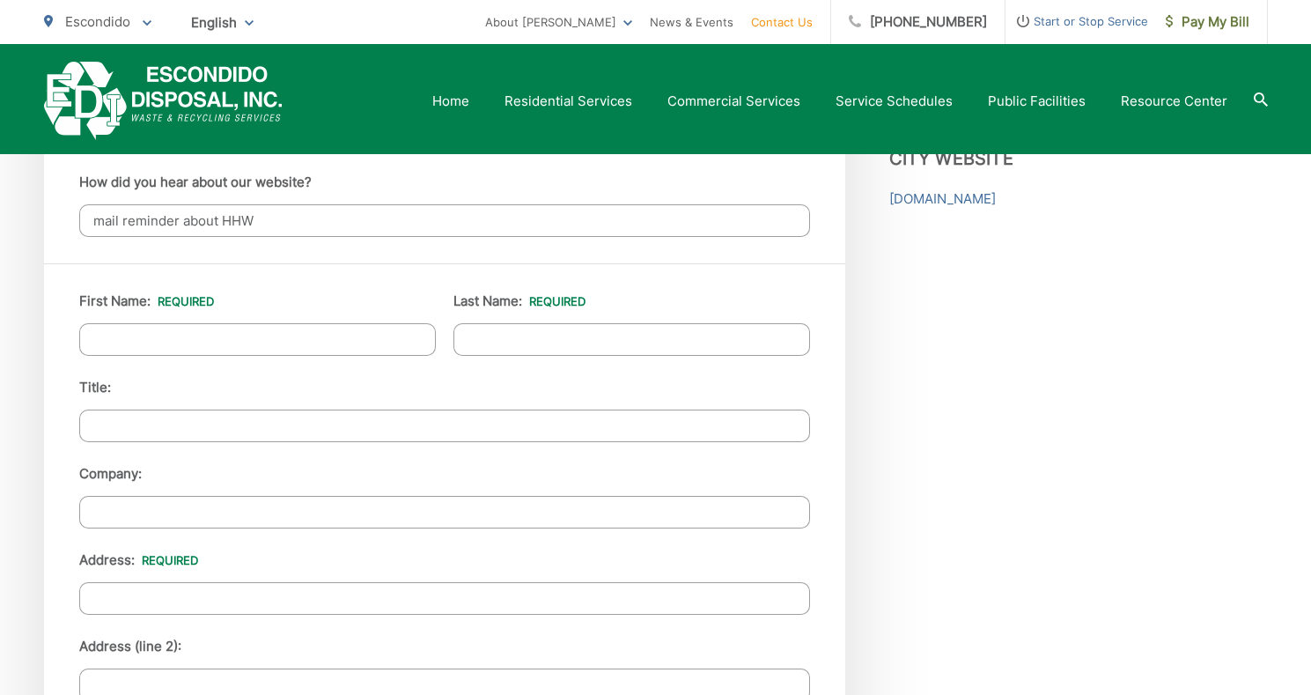
scroll to position [1408, 0]
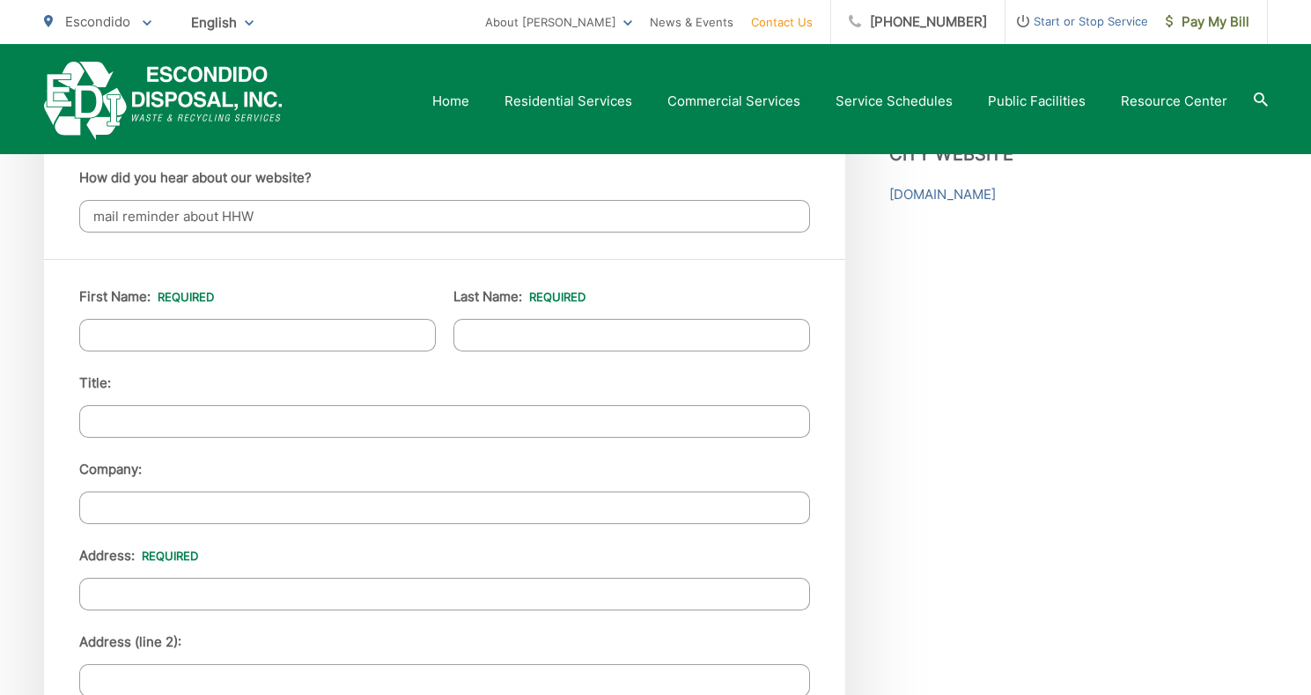
type input "mail reminder about HHW"
click at [167, 333] on input "First Name: *" at bounding box center [257, 335] width 357 height 33
type input "[PERSON_NAME]"
type input "[STREET_ADDRESS]"
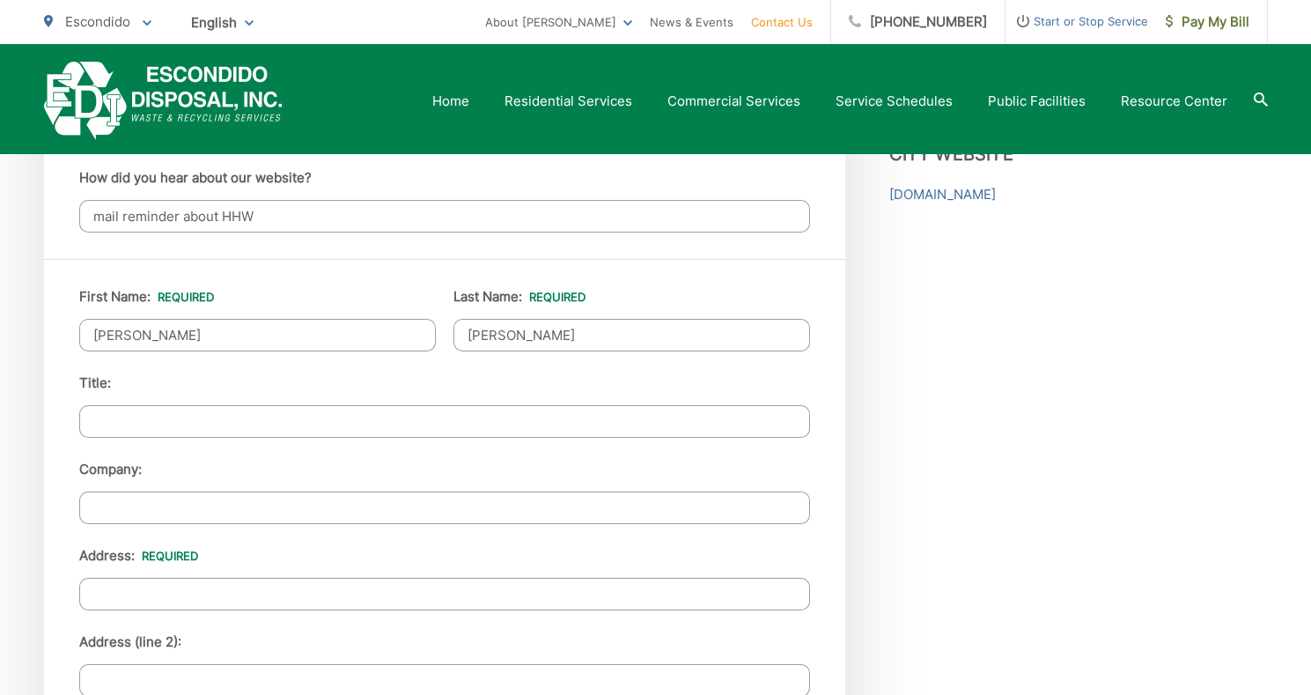
type input "Escondido"
type input "92026"
type input "[PHONE_NUMBER]"
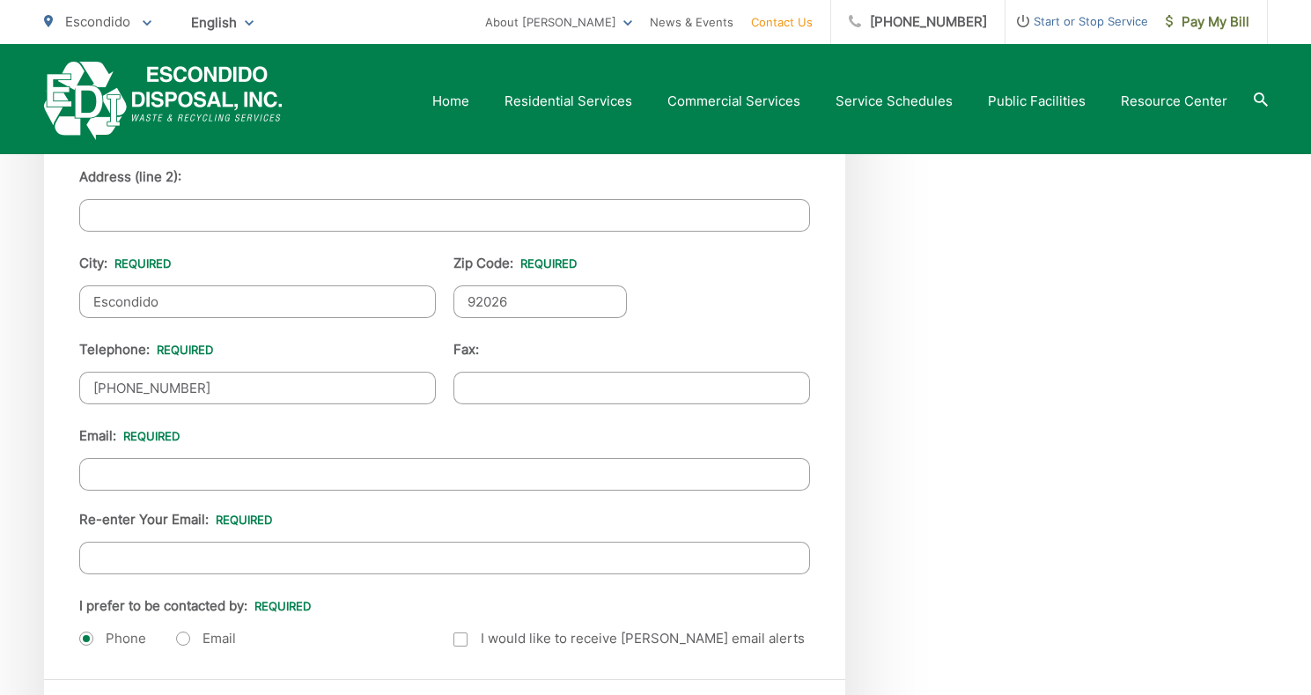
scroll to position [1937, 0]
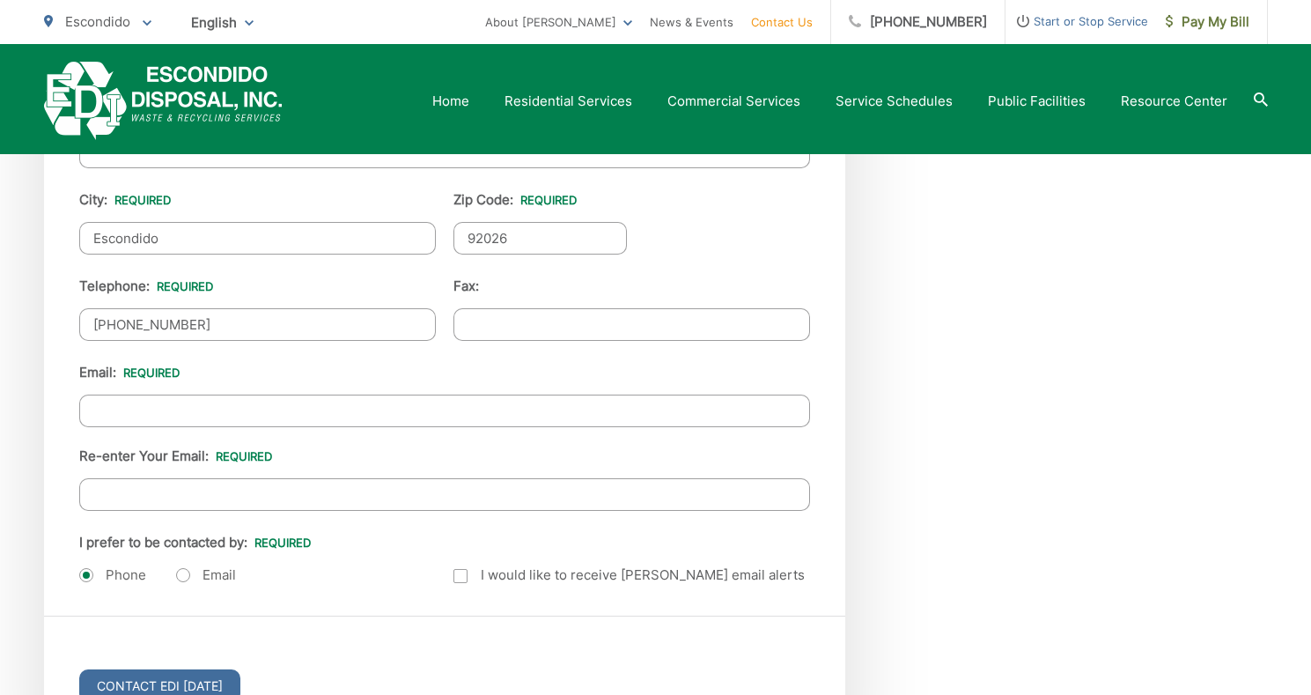
click at [173, 416] on input "Email *" at bounding box center [444, 410] width 731 height 33
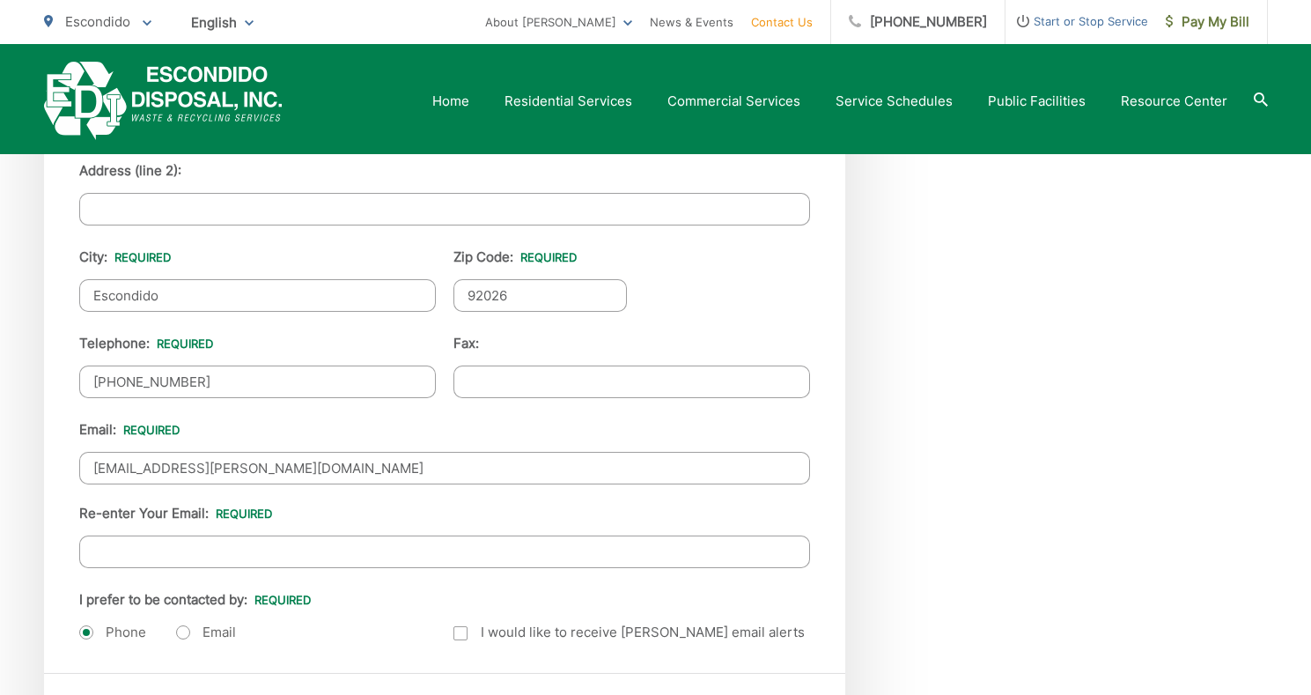
scroll to position [1849, 0]
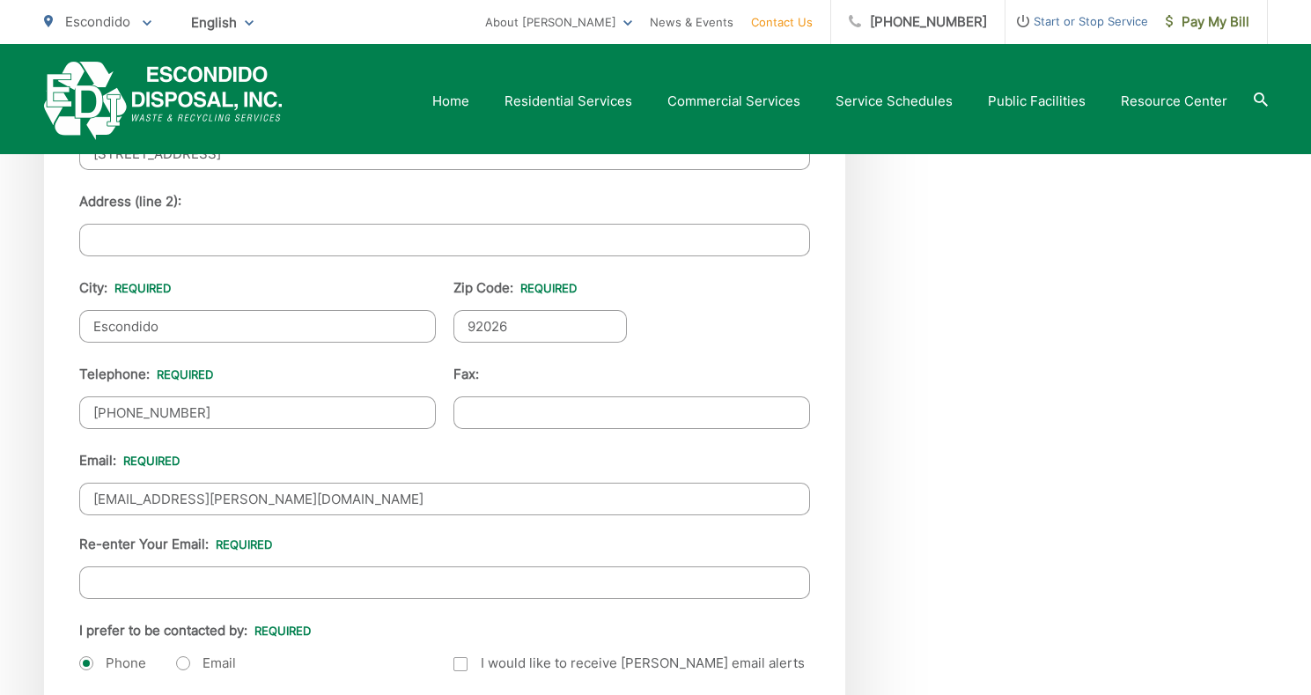
drag, startPoint x: 226, startPoint y: 503, endPoint x: -55, endPoint y: 482, distance: 282.5
type input "[EMAIL_ADDRESS][PERSON_NAME][DOMAIN_NAME]"
click at [162, 577] on input "Re-enter Your Email:" at bounding box center [444, 582] width 731 height 33
paste input "[EMAIL_ADDRESS][PERSON_NAME][DOMAIN_NAME]"
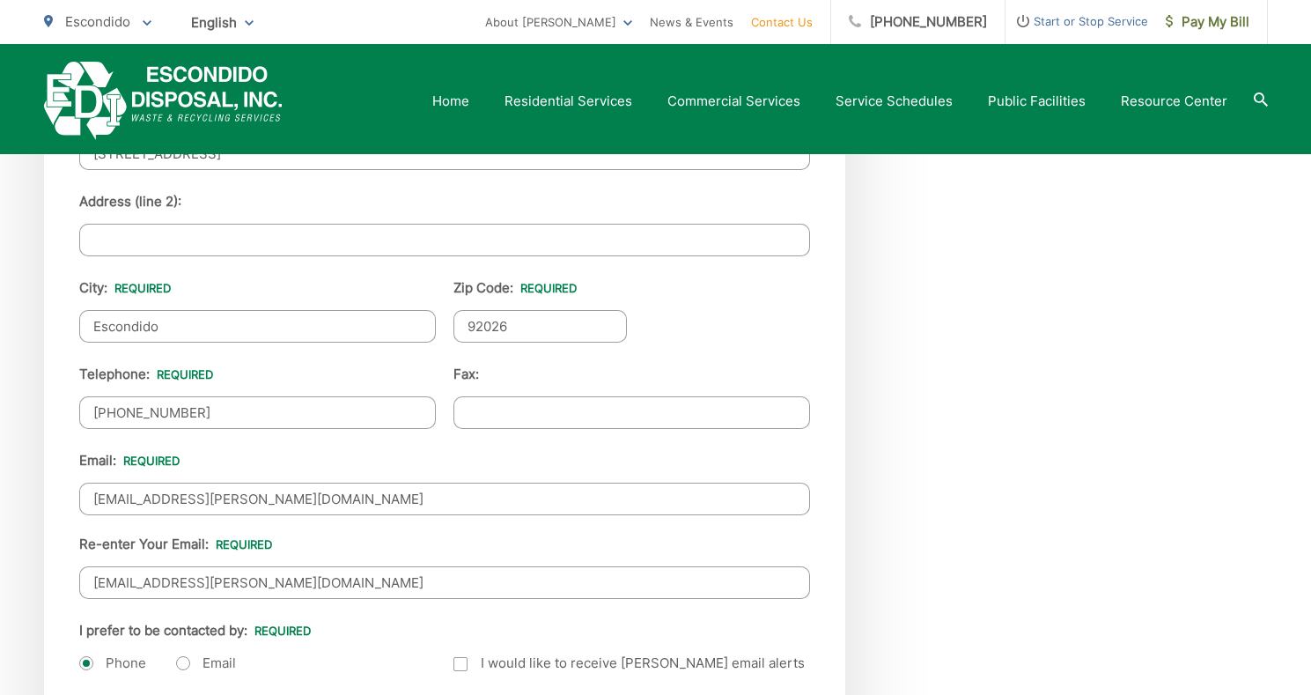
type input "[EMAIL_ADDRESS][PERSON_NAME][DOMAIN_NAME]"
click at [186, 661] on label "Email" at bounding box center [206, 663] width 60 height 18
radio input "true"
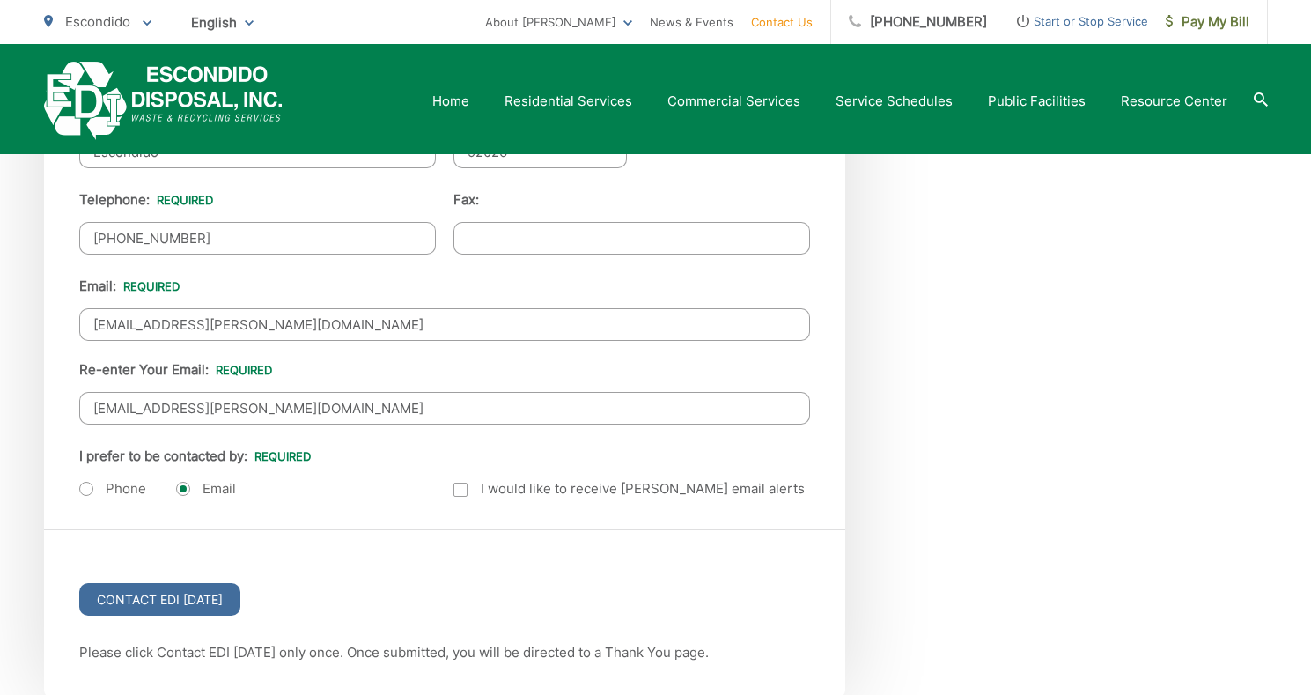
scroll to position [2025, 0]
click at [462, 486] on div at bounding box center [460, 488] width 14 height 14
click at [0, 0] on input "Email Alerts" at bounding box center [0, 0] width 0 height 0
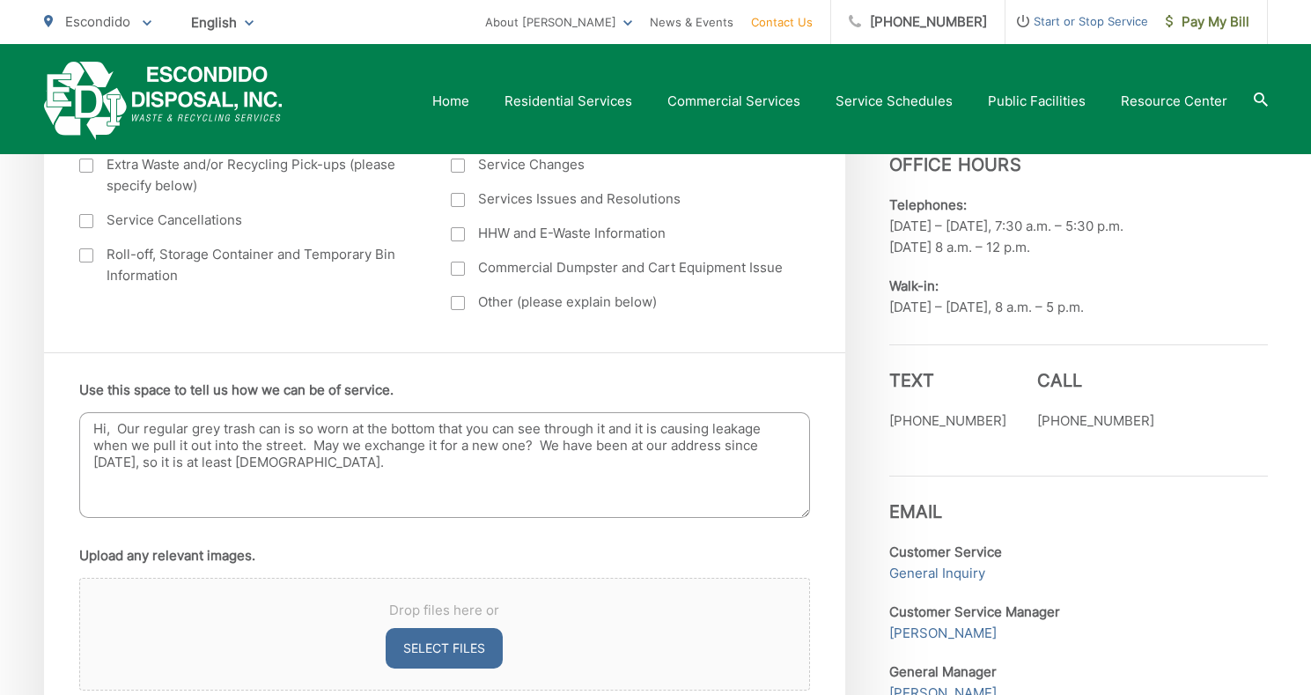
scroll to position [792, 0]
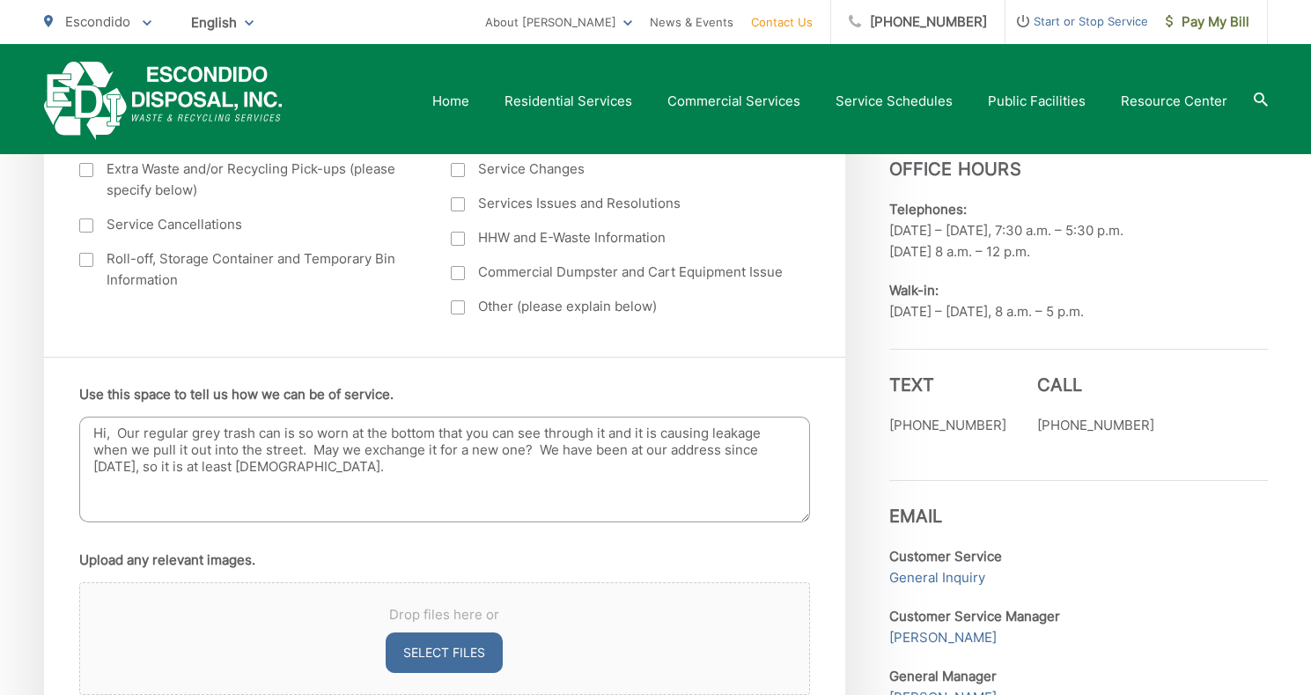
click at [342, 469] on textarea "Hi, Our regular grey trash can is so worn at the bottom that you can see throug…" at bounding box center [444, 469] width 731 height 106
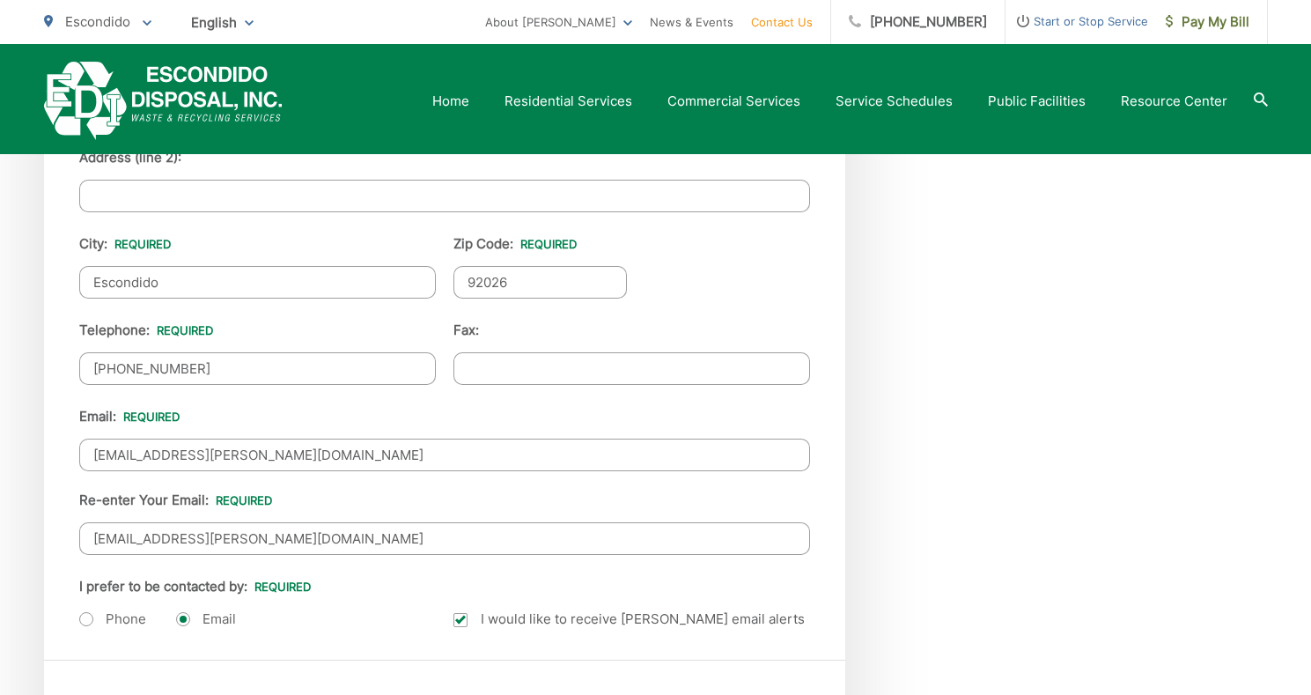
scroll to position [2025, 0]
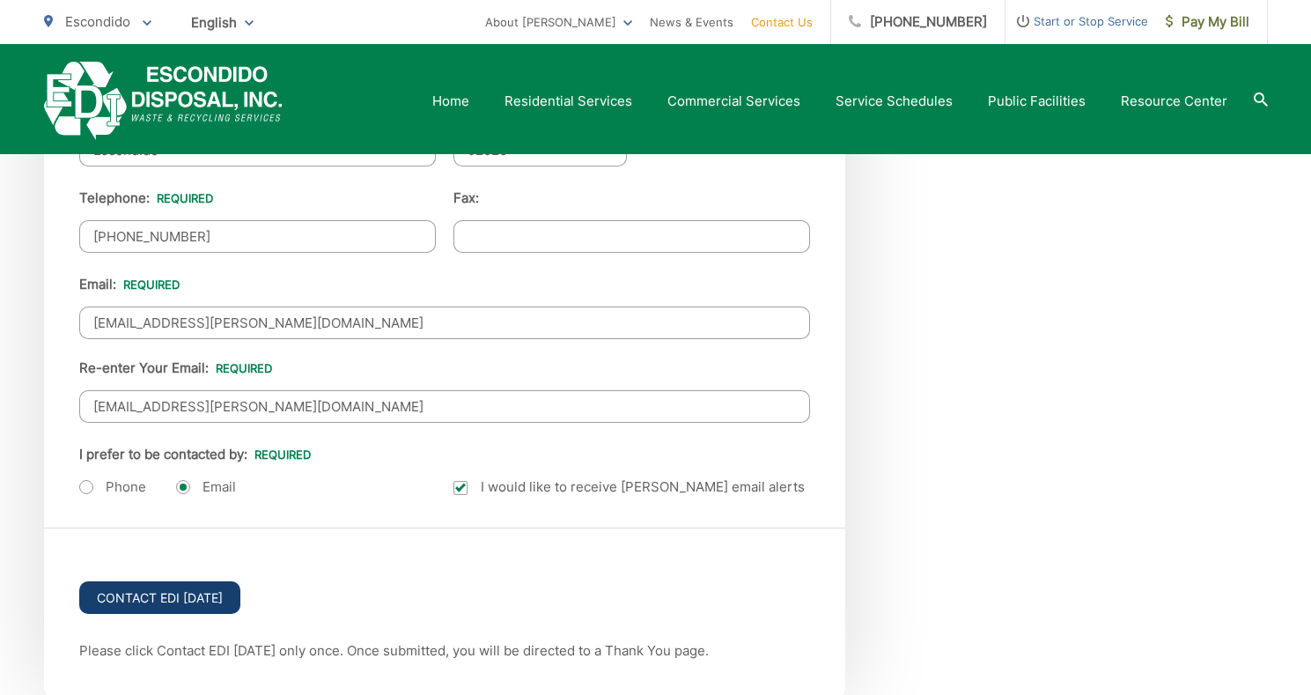
type textarea "Hi, Our regular grey trash can is so worn at the bottom that you can see throug…"
click at [146, 602] on input "Contact EDI [DATE]" at bounding box center [159, 597] width 161 height 33
